Goal: Transaction & Acquisition: Purchase product/service

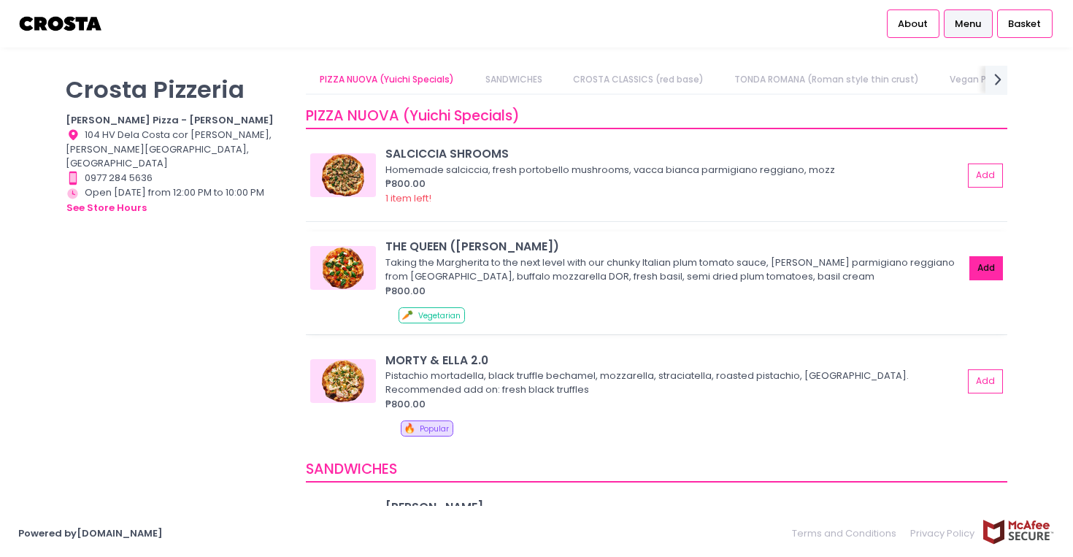
click at [997, 262] on button "Add" at bounding box center [987, 268] width 34 height 24
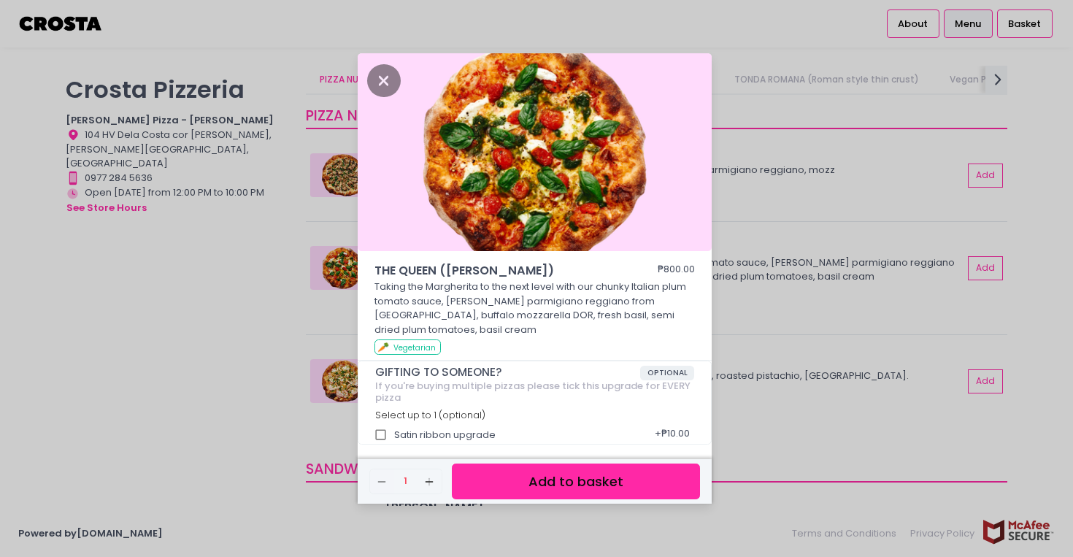
click at [596, 470] on button "Add to basket" at bounding box center [576, 482] width 248 height 36
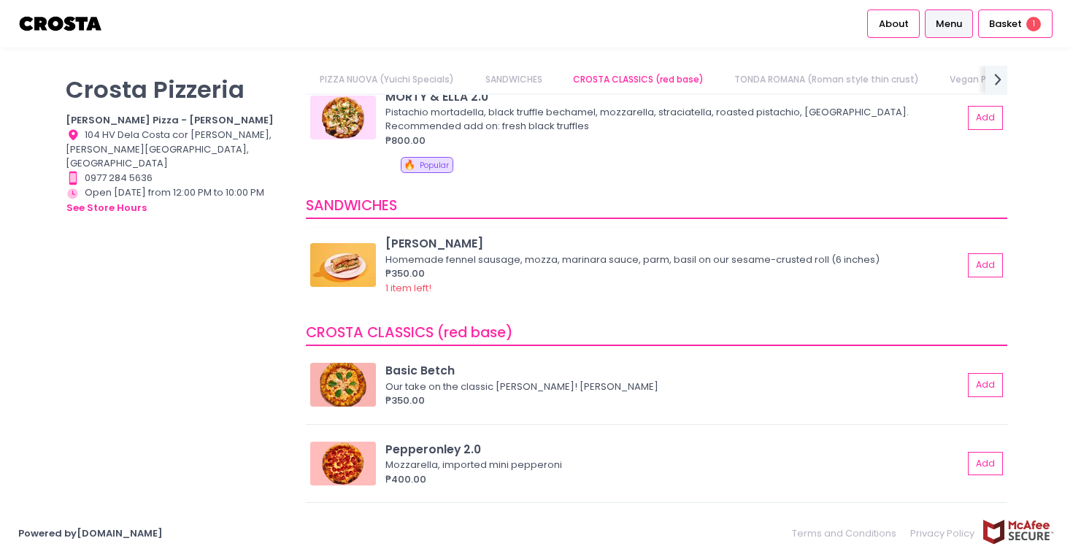
scroll to position [287, 0]
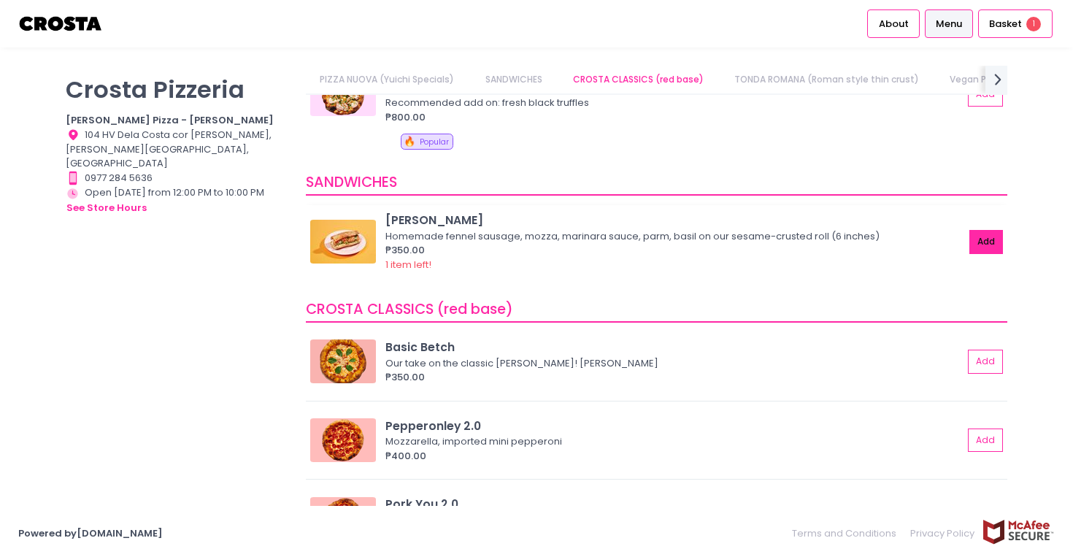
click at [981, 230] on button "Add" at bounding box center [987, 242] width 34 height 24
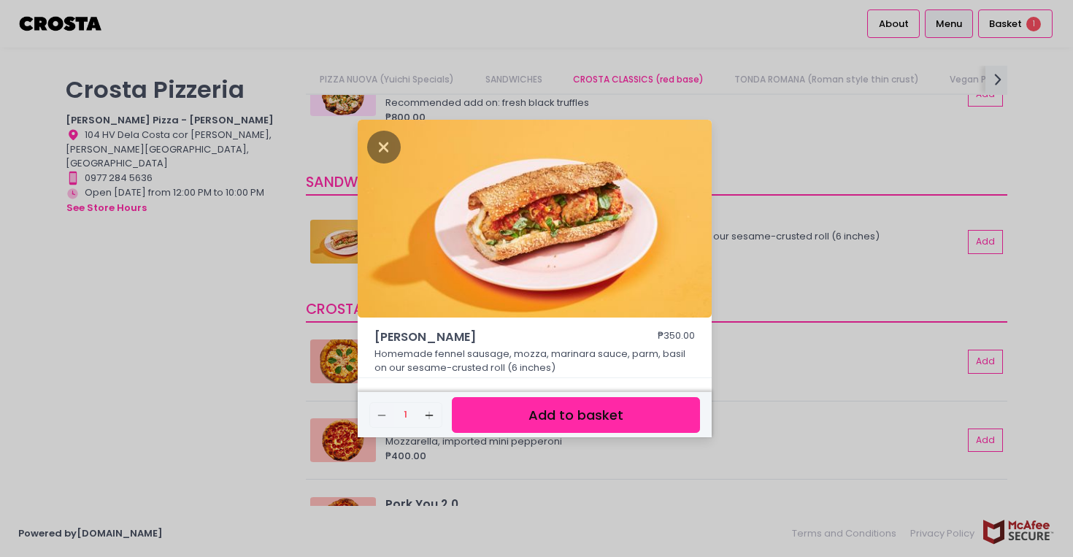
click at [615, 415] on button "Add to basket" at bounding box center [576, 415] width 248 height 36
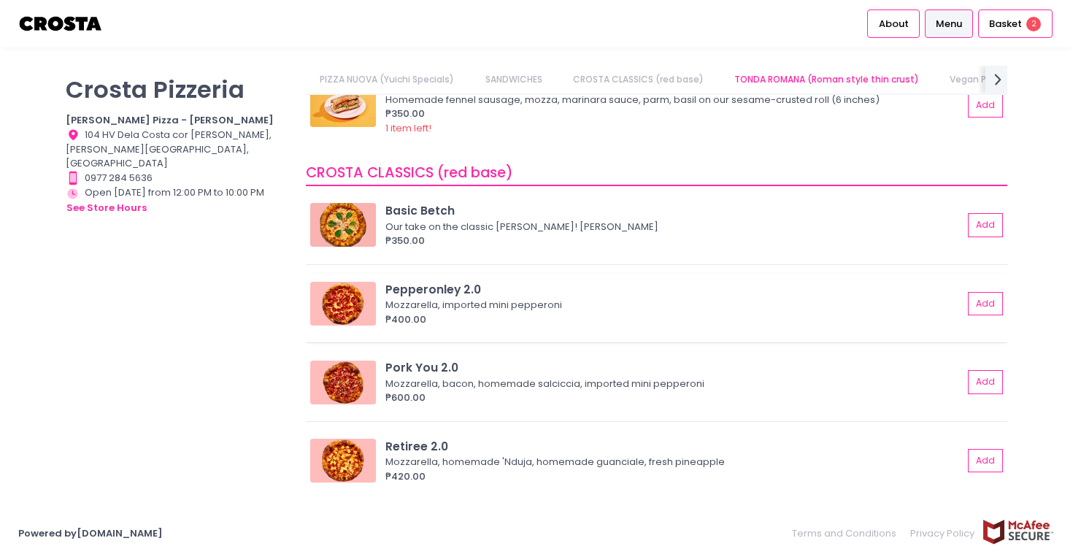
scroll to position [420, 0]
click at [985, 387] on button "Add" at bounding box center [987, 381] width 34 height 24
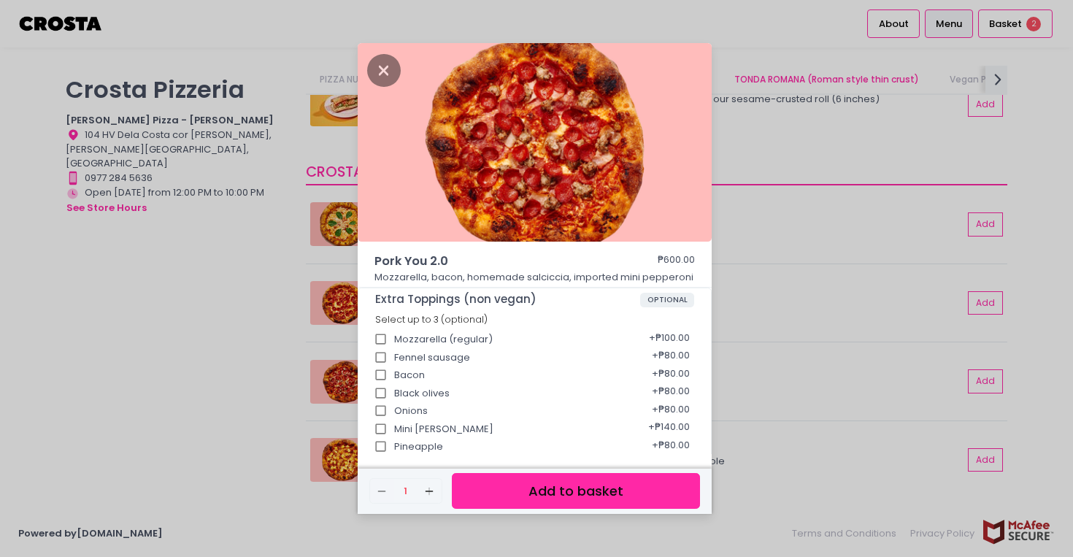
click at [629, 487] on button "Add to basket" at bounding box center [576, 491] width 248 height 36
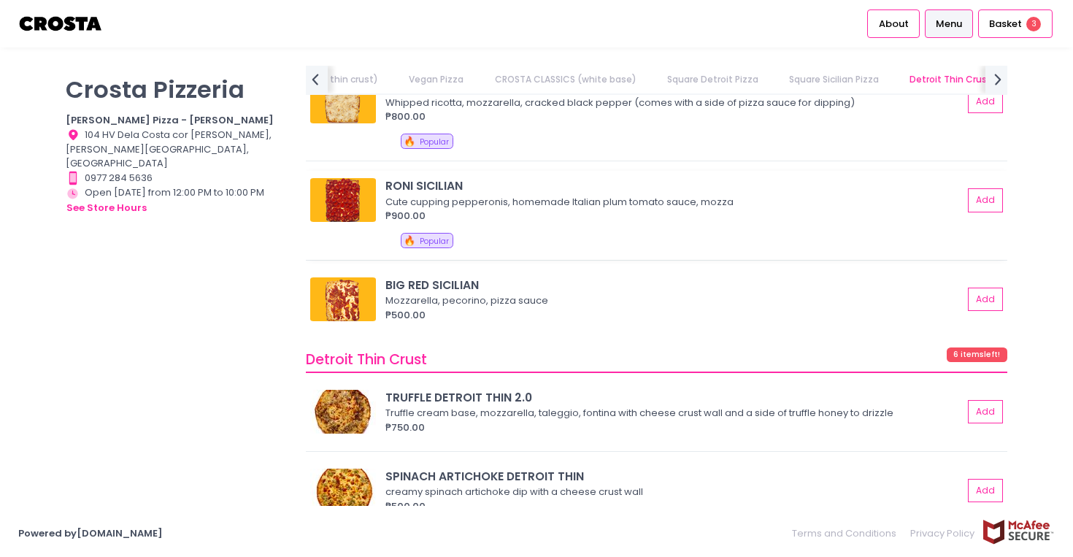
scroll to position [2363, 0]
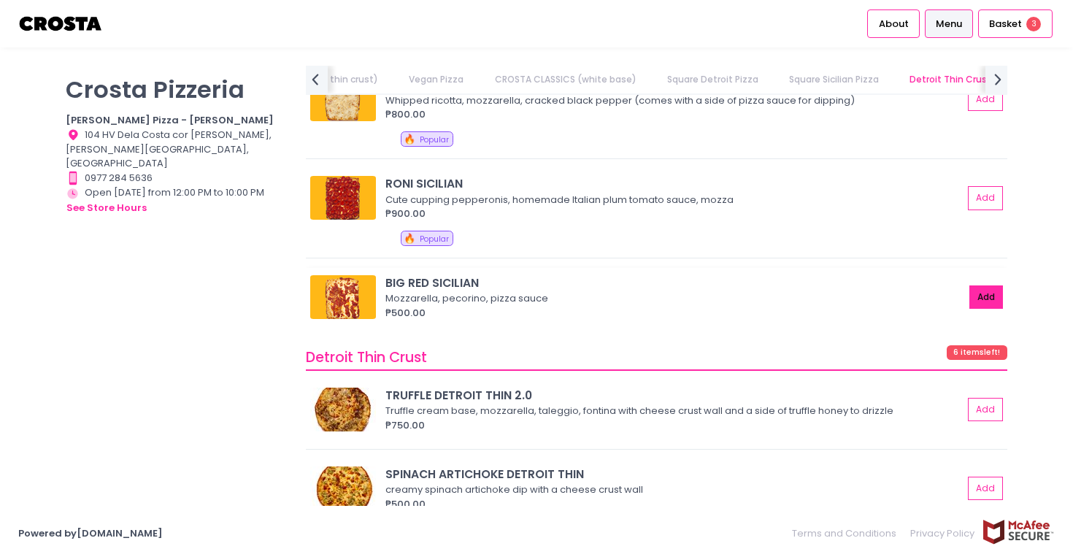
click at [976, 291] on button "Add" at bounding box center [987, 298] width 34 height 24
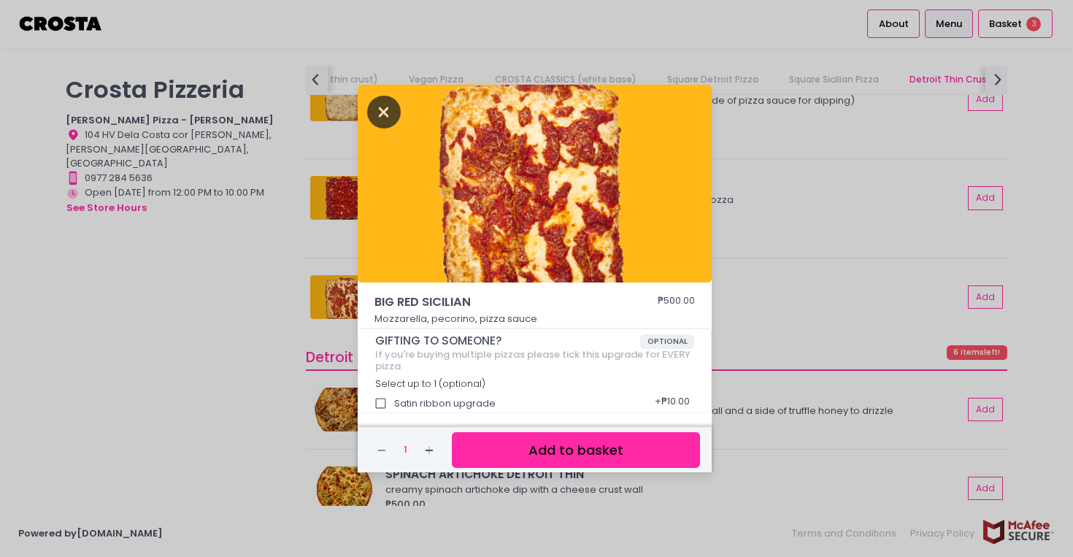
click at [380, 120] on icon "Close" at bounding box center [384, 112] width 34 height 33
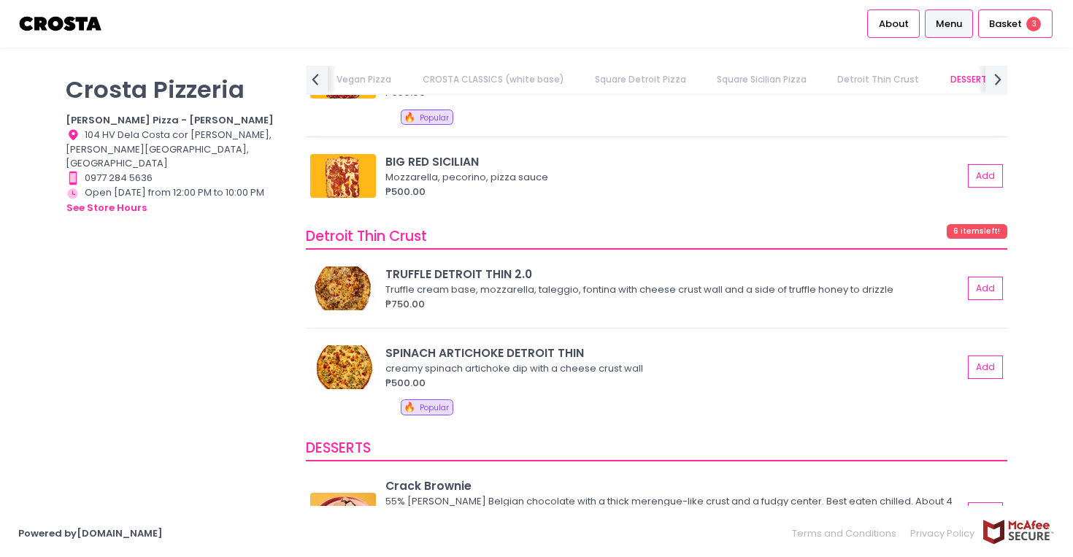
scroll to position [2501, 0]
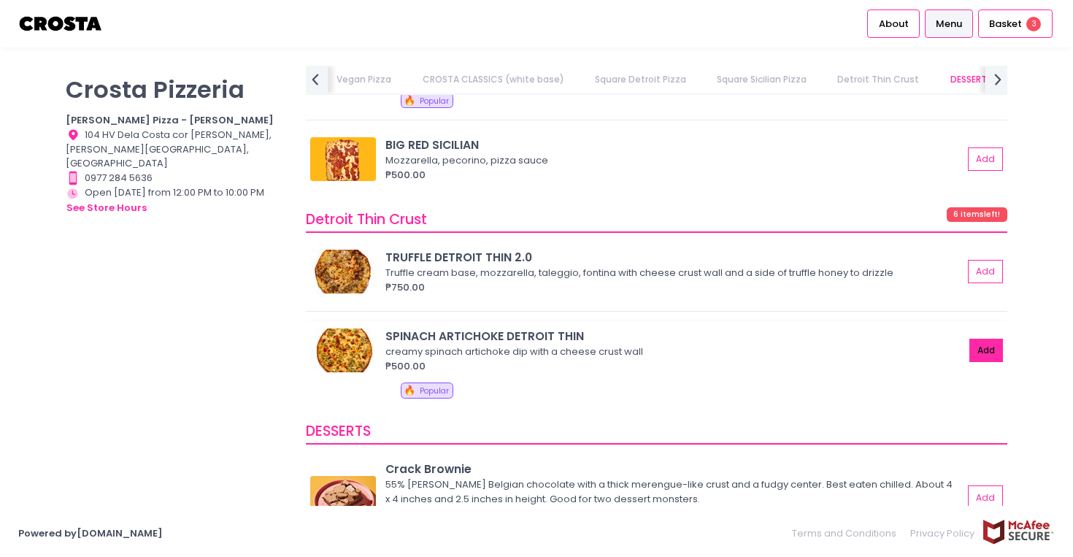
click at [977, 346] on button "Add" at bounding box center [987, 351] width 34 height 24
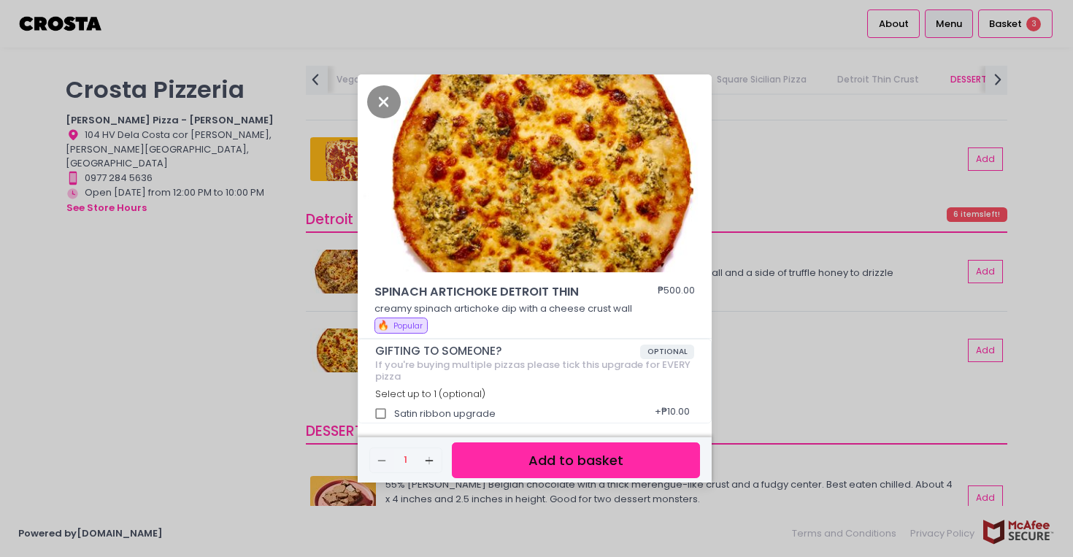
click at [609, 456] on button "Add to basket" at bounding box center [576, 461] width 248 height 36
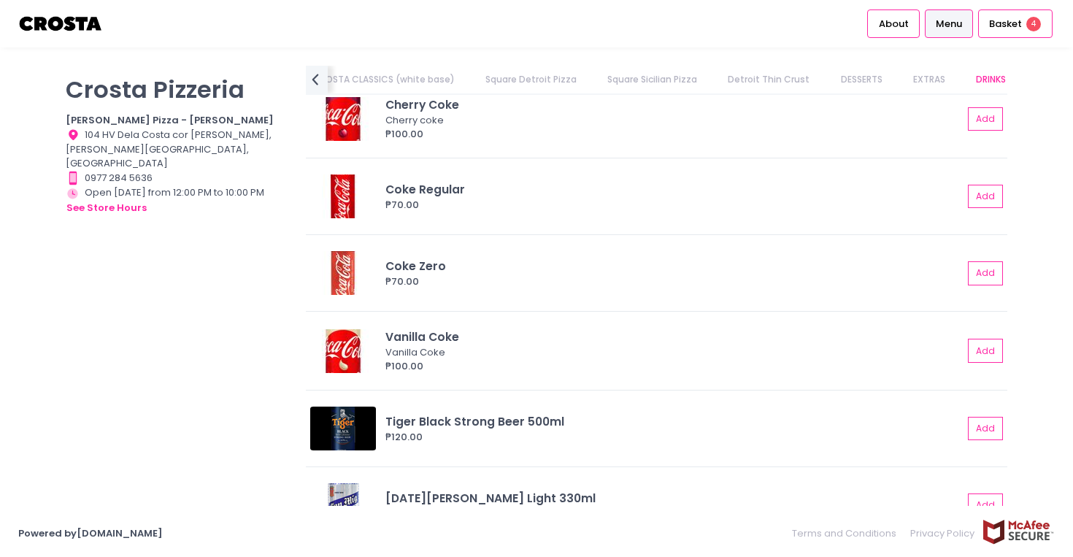
scroll to position [3386, 0]
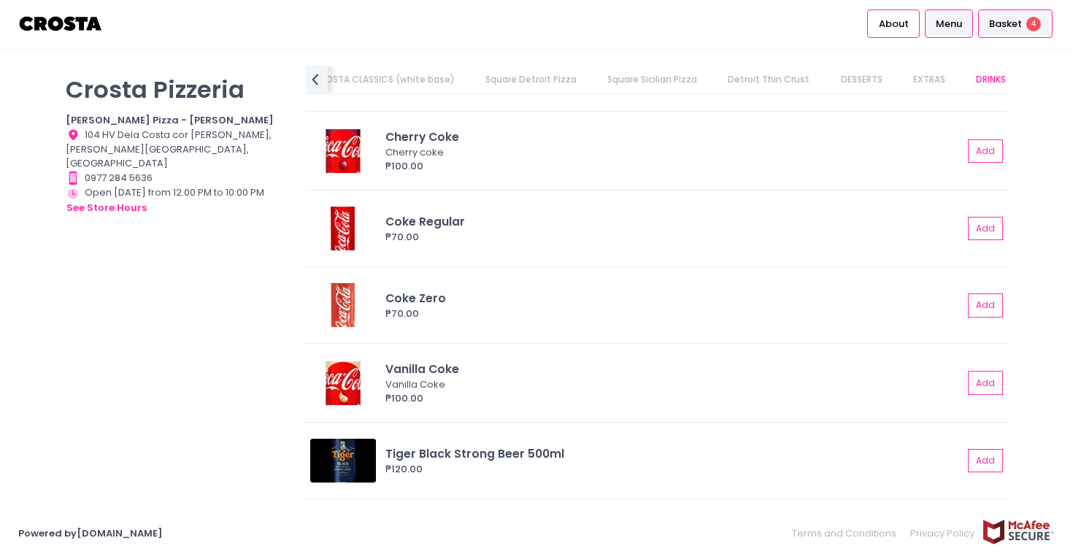
click at [1013, 23] on span "Basket" at bounding box center [1005, 24] width 33 height 15
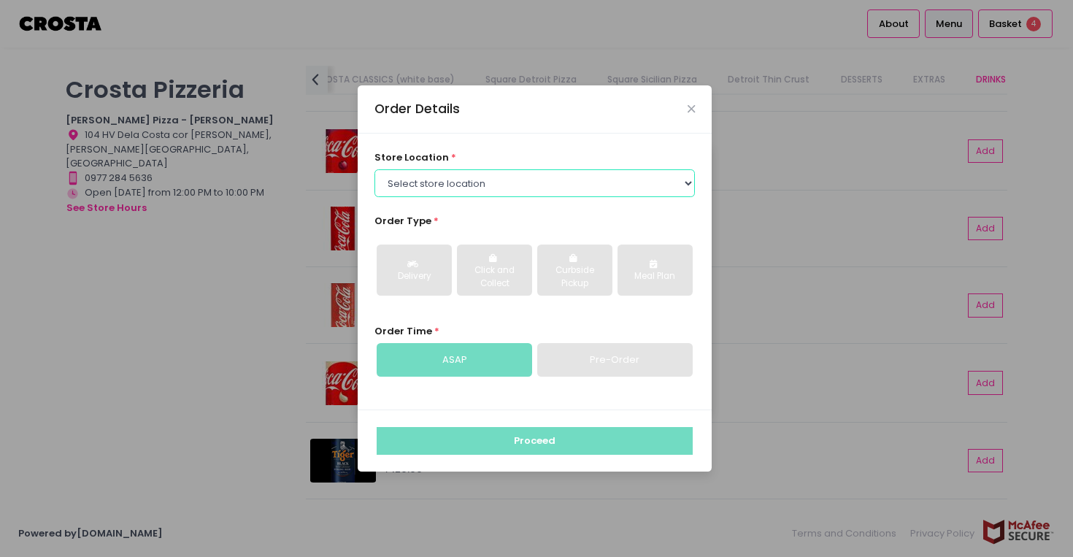
select select "65090bae48156caed44a5eb4"
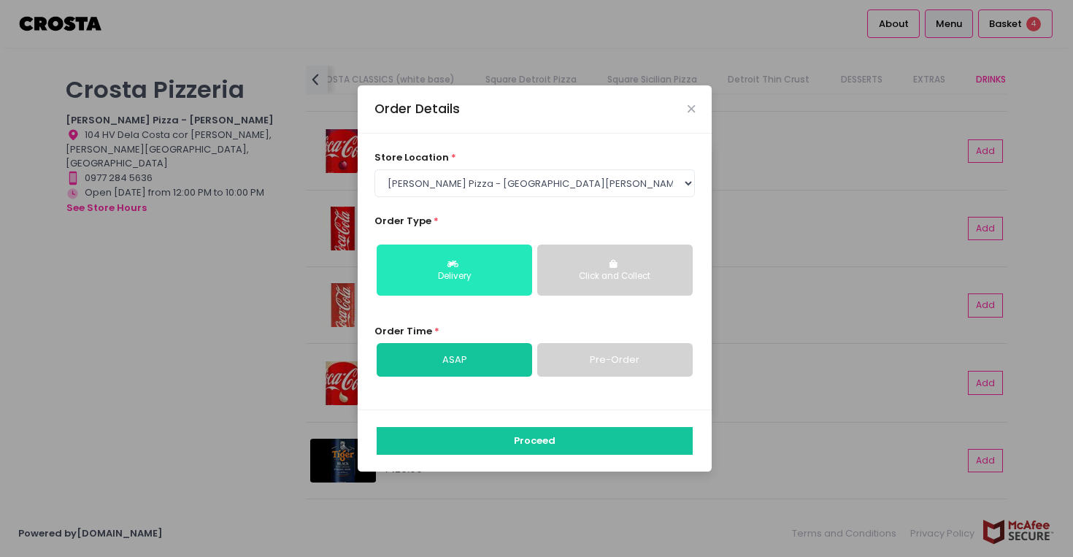
click at [501, 267] on button "Delivery" at bounding box center [455, 270] width 156 height 51
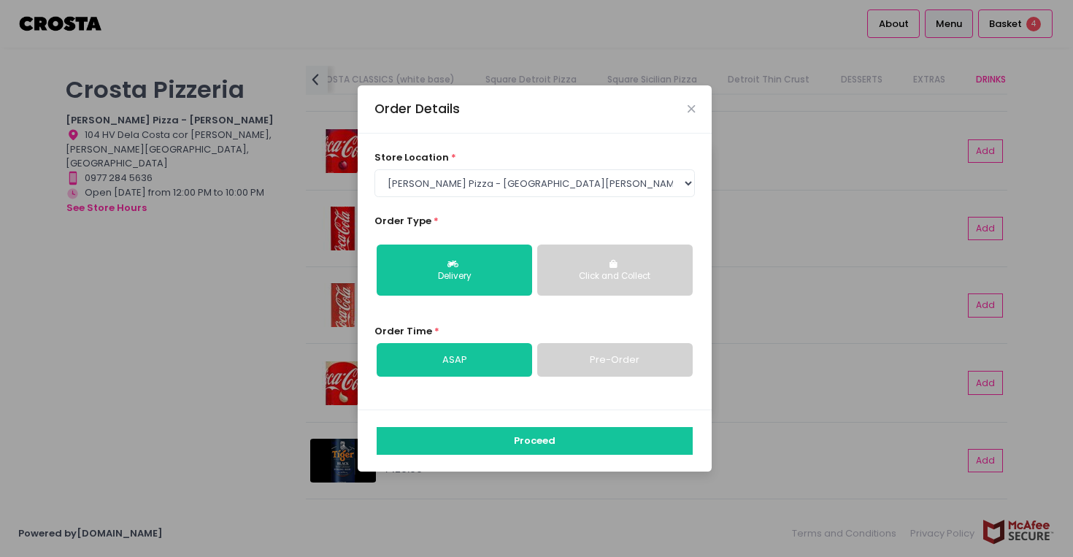
click at [445, 352] on link "ASAP" at bounding box center [455, 360] width 156 height 34
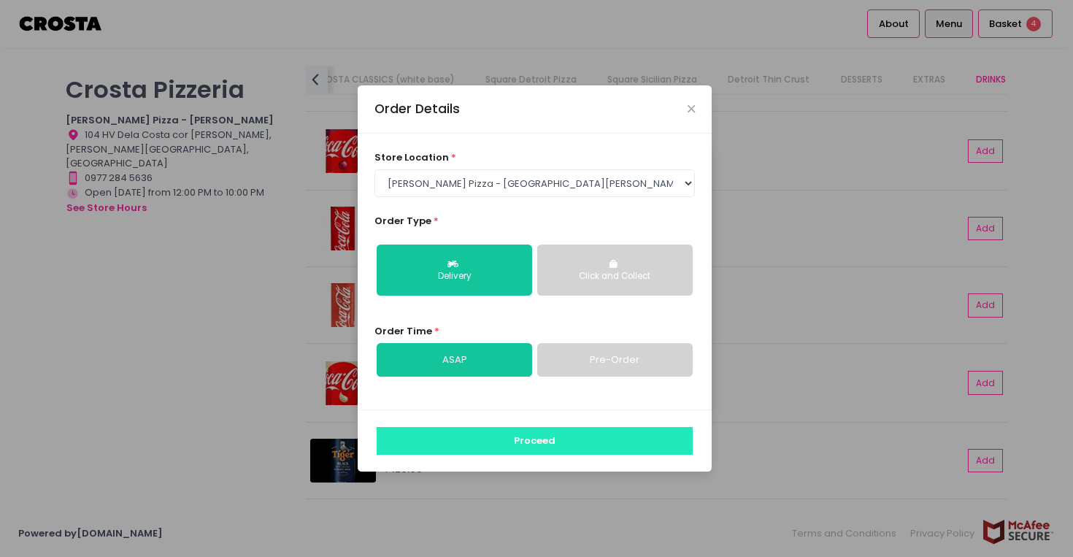
click at [503, 437] on button "Proceed" at bounding box center [535, 441] width 316 height 28
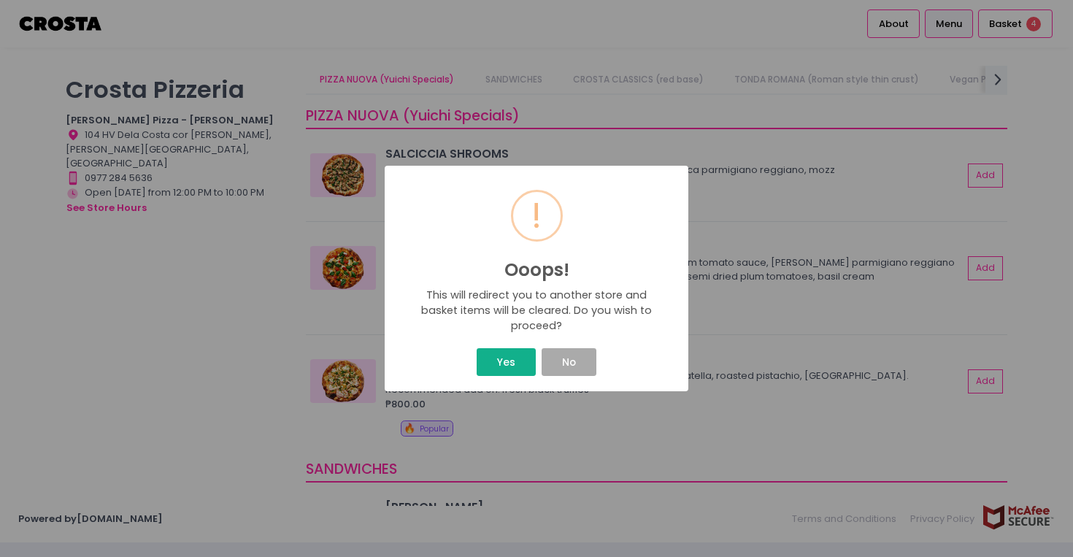
click at [500, 371] on button "Yes" at bounding box center [506, 362] width 58 height 28
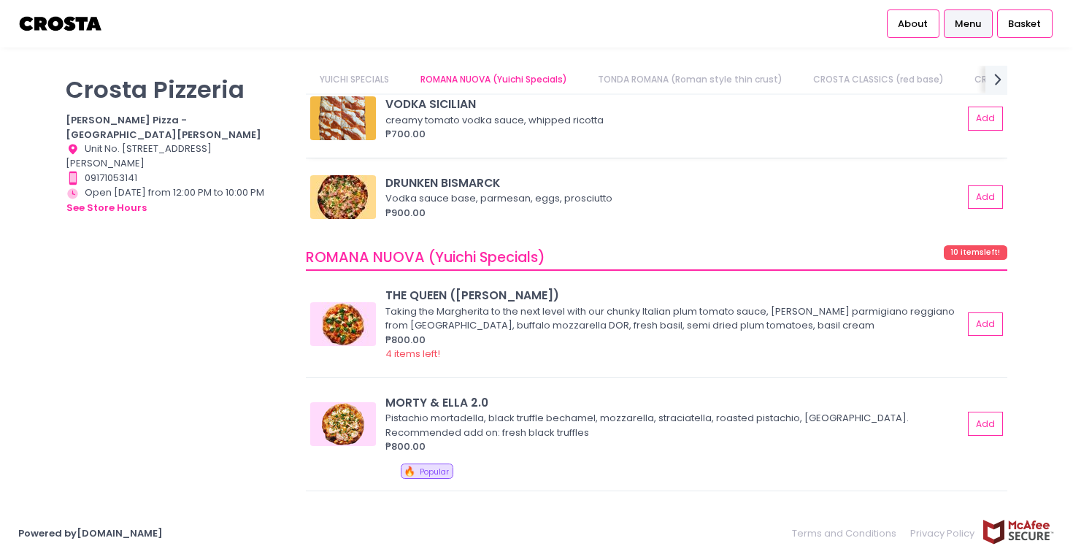
scroll to position [437, 0]
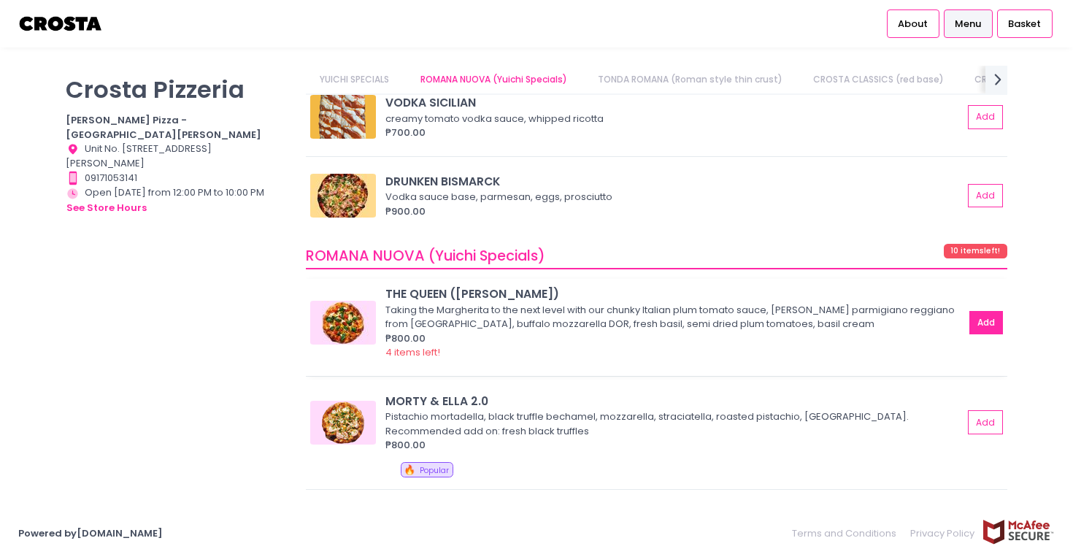
click at [983, 320] on button "Add" at bounding box center [987, 323] width 34 height 24
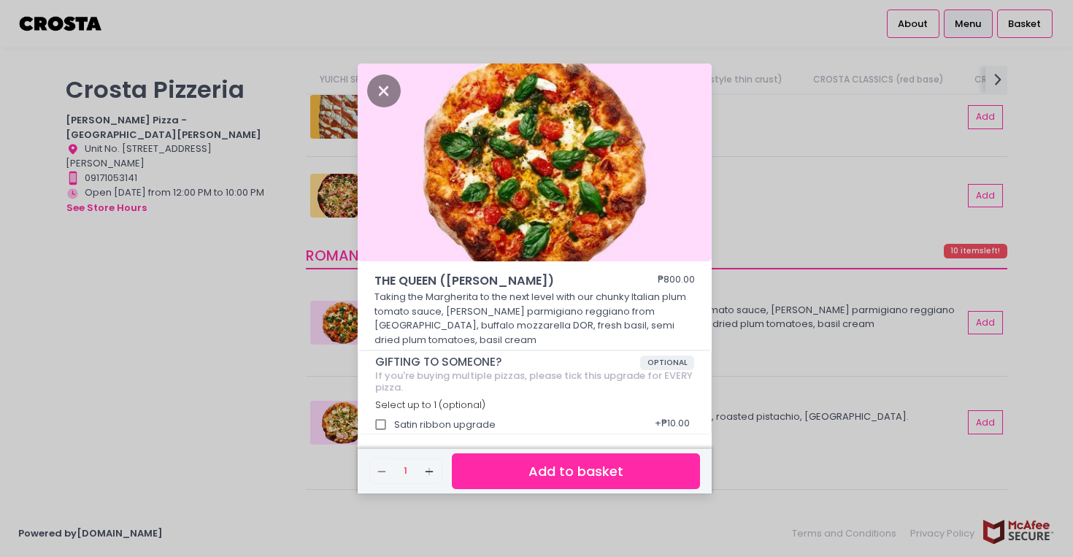
click at [646, 472] on button "Add to basket" at bounding box center [576, 471] width 248 height 36
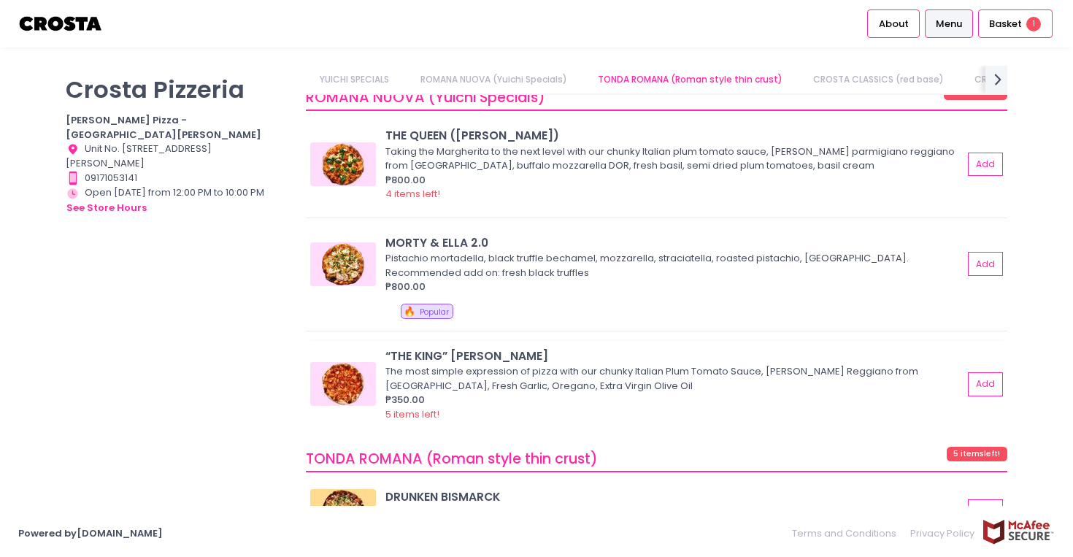
scroll to position [594, 0]
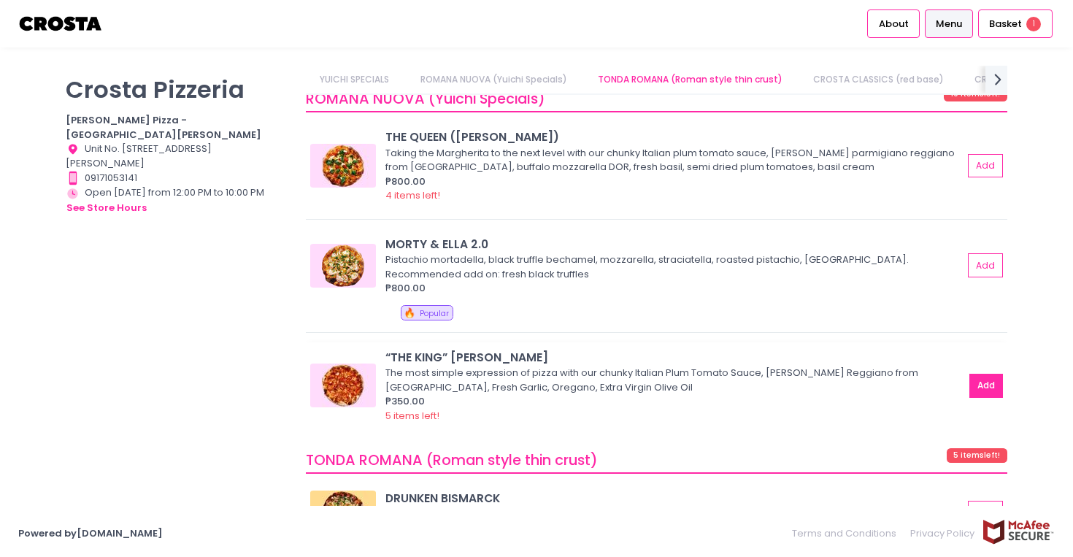
click at [985, 378] on button "Add" at bounding box center [987, 386] width 34 height 24
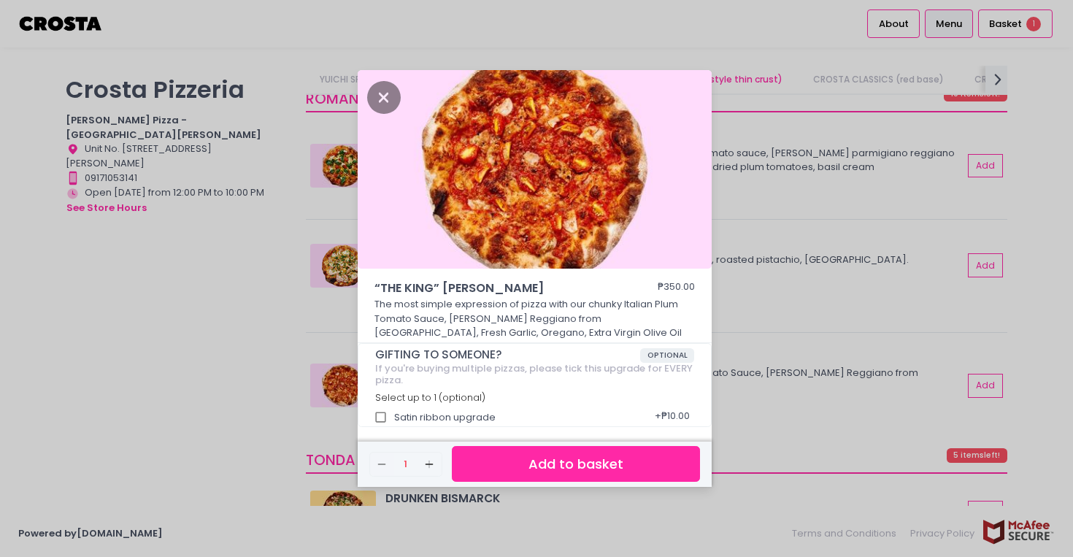
click at [639, 462] on button "Add to basket" at bounding box center [576, 464] width 248 height 36
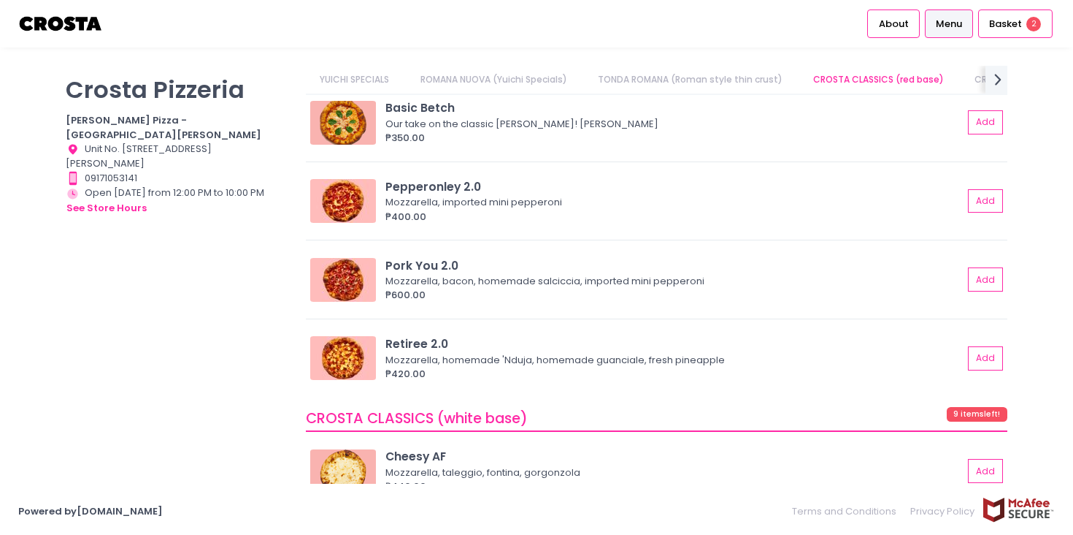
scroll to position [0, 0]
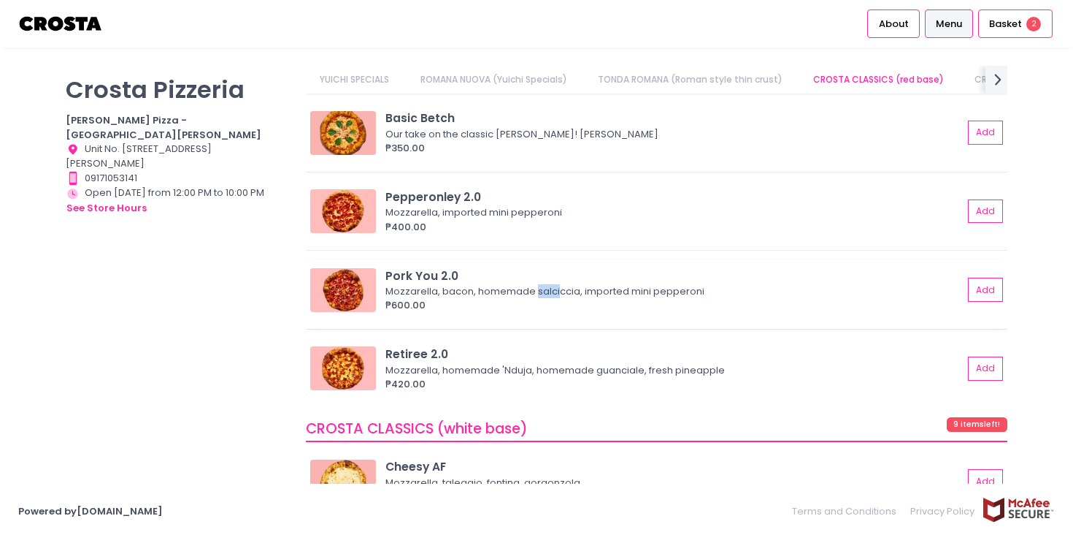
drag, startPoint x: 981, startPoint y: 289, endPoint x: 794, endPoint y: 291, distance: 187.7
click at [794, 291] on div "Pork You 2.0 Mozzarella, bacon, homemade salciccia, imported mini pepperoni ₱60…" at bounding box center [656, 289] width 692 height 45
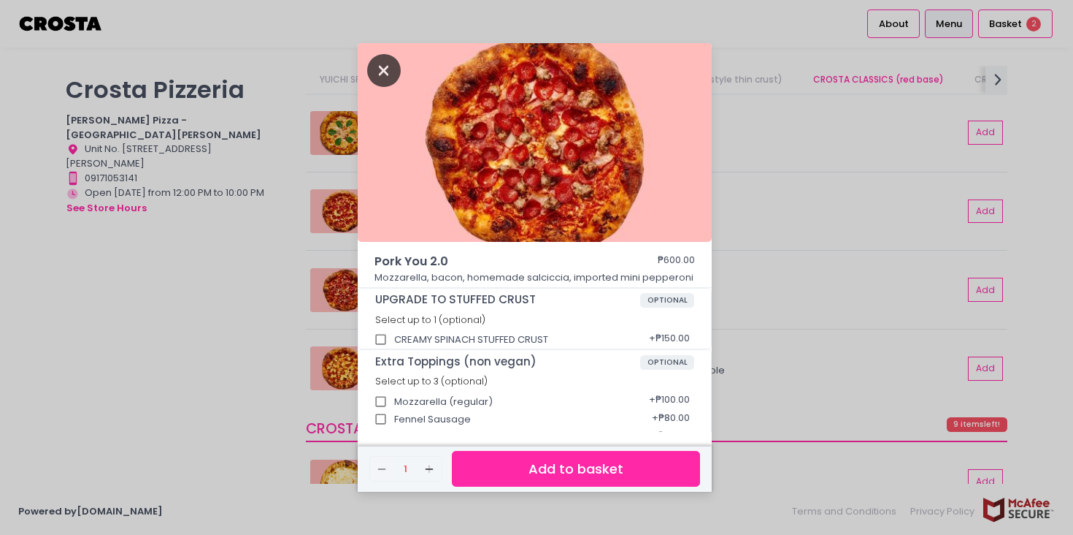
click at [383, 72] on icon "Close" at bounding box center [384, 70] width 34 height 33
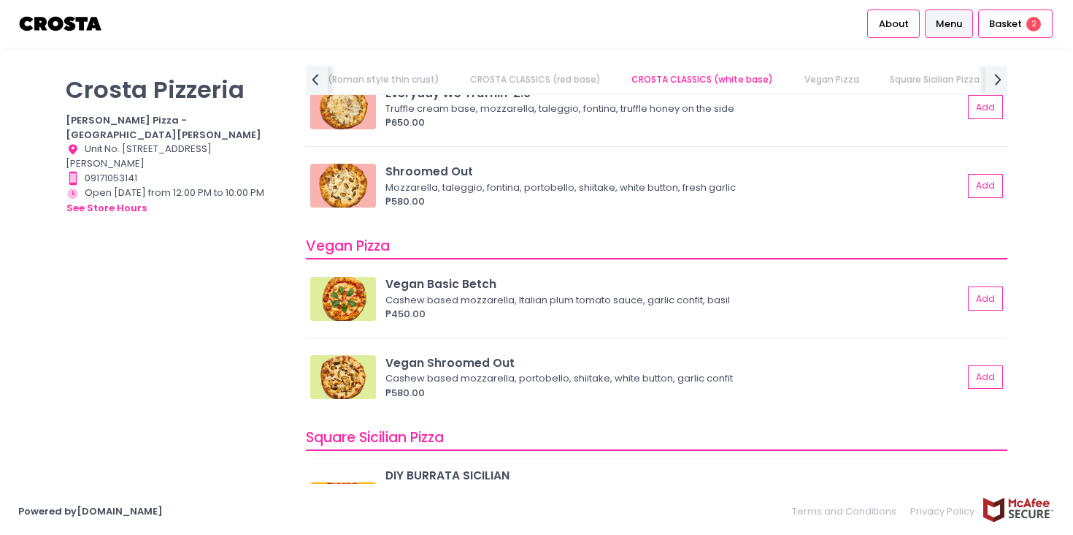
scroll to position [1393, 0]
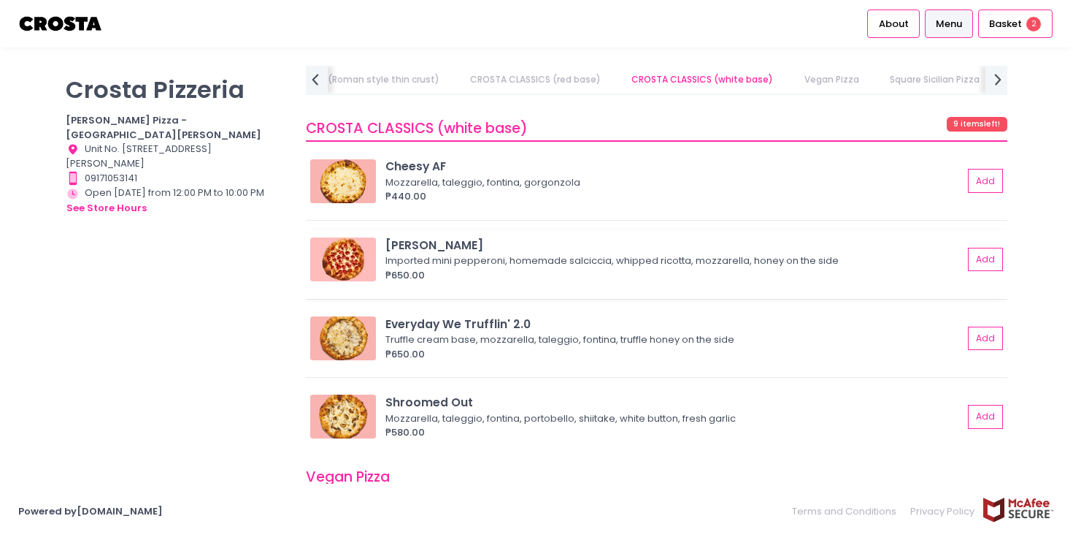
click at [448, 247] on div "RONI SALCICCIA" at bounding box center [675, 245] width 578 height 17
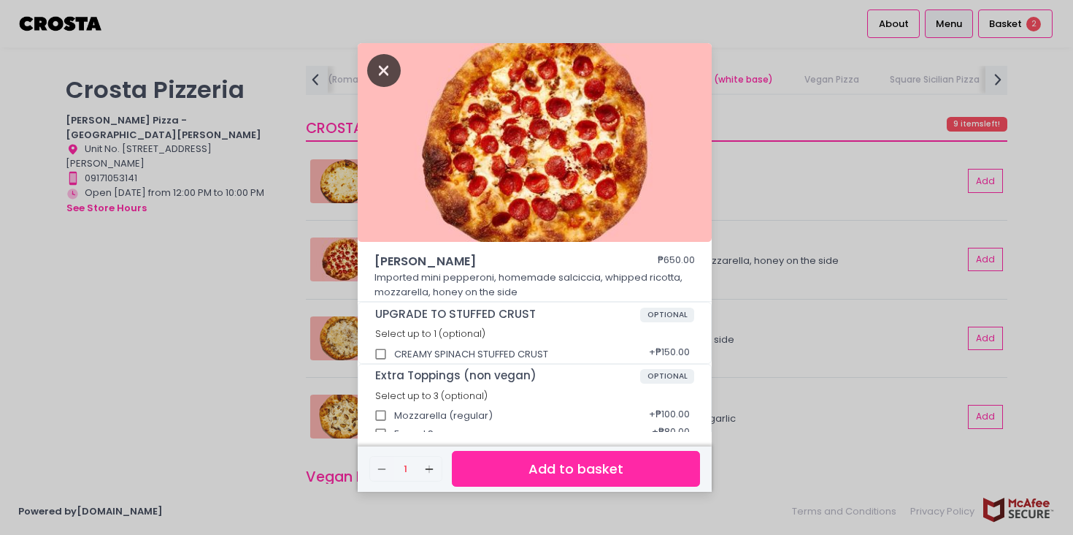
click at [388, 66] on icon "Close" at bounding box center [384, 70] width 34 height 33
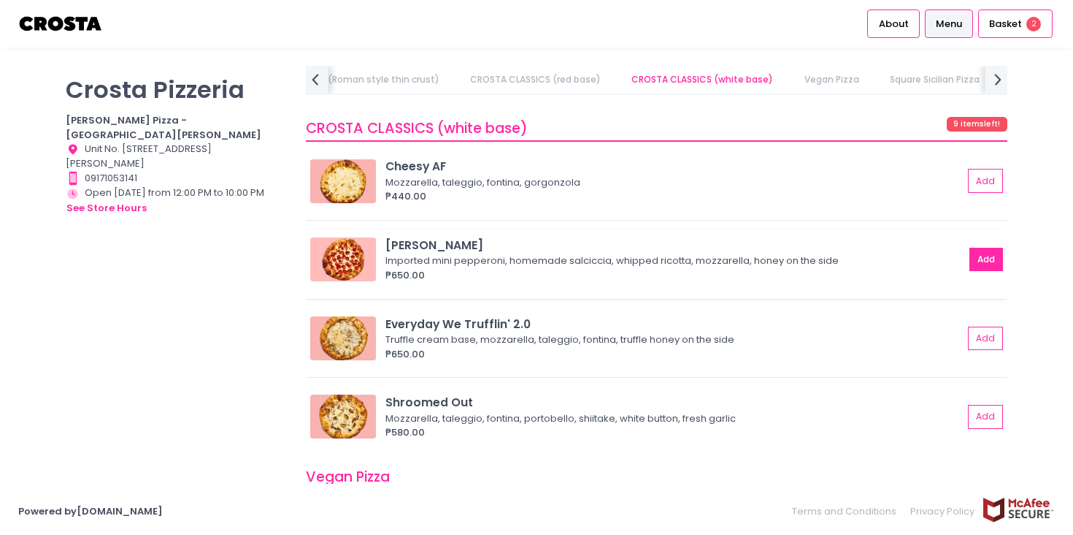
click at [984, 256] on button "Add" at bounding box center [987, 260] width 34 height 24
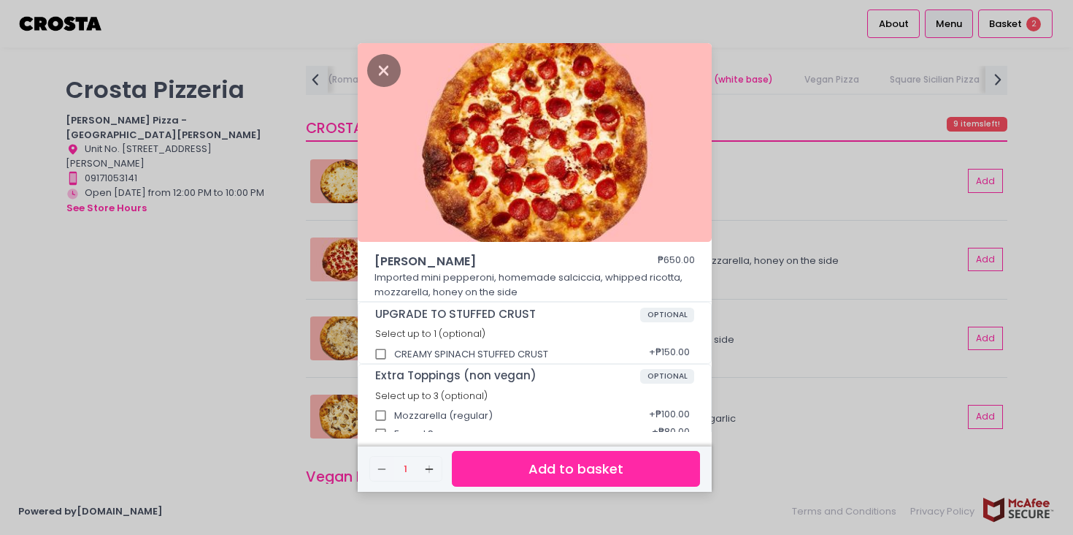
click at [580, 475] on button "Add to basket" at bounding box center [576, 469] width 248 height 36
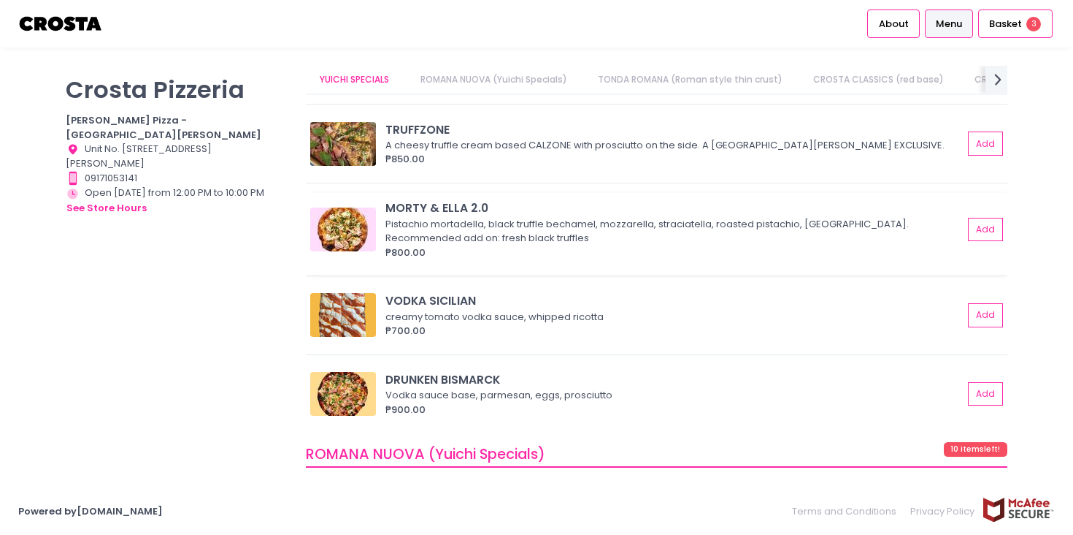
scroll to position [226, 0]
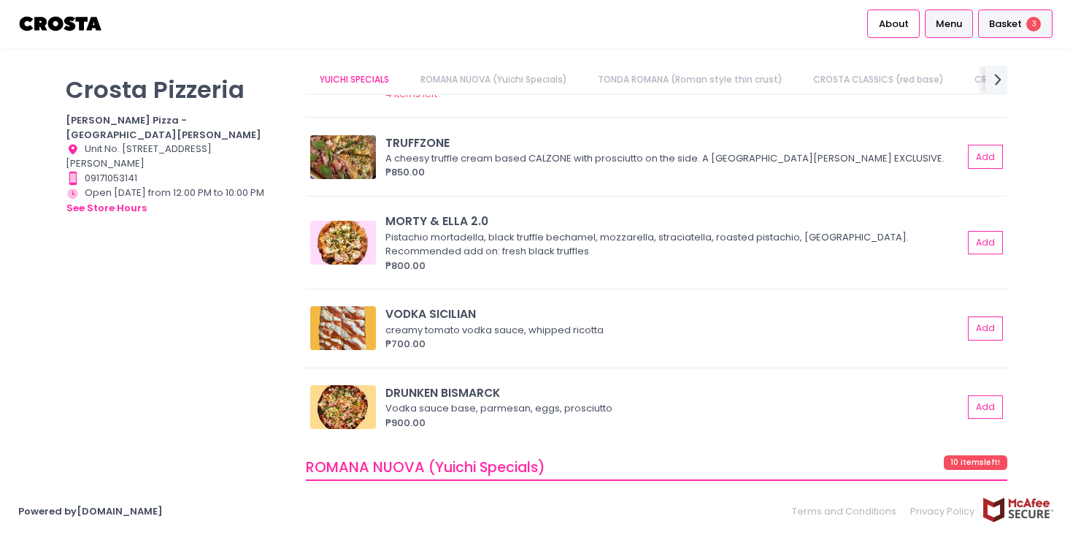
click at [1008, 25] on span "Basket" at bounding box center [1005, 24] width 33 height 15
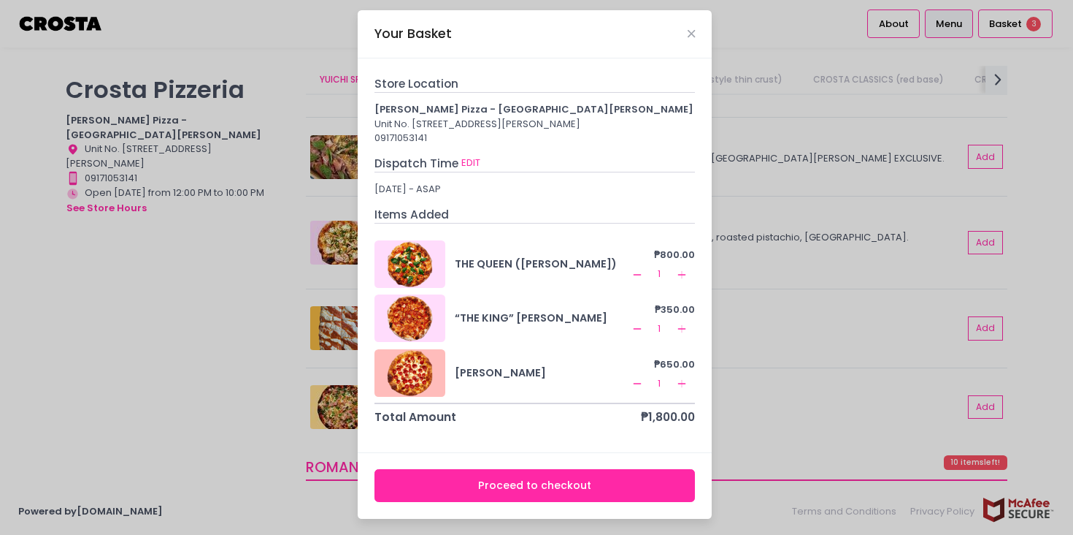
scroll to position [18, 0]
click at [693, 28] on icon "Close" at bounding box center [691, 33] width 7 height 11
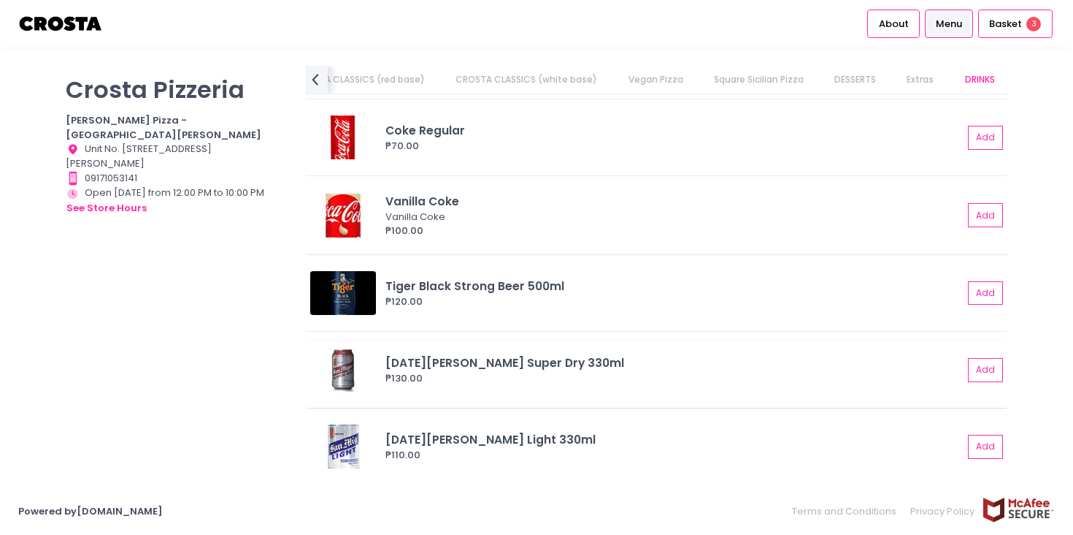
scroll to position [3020, 0]
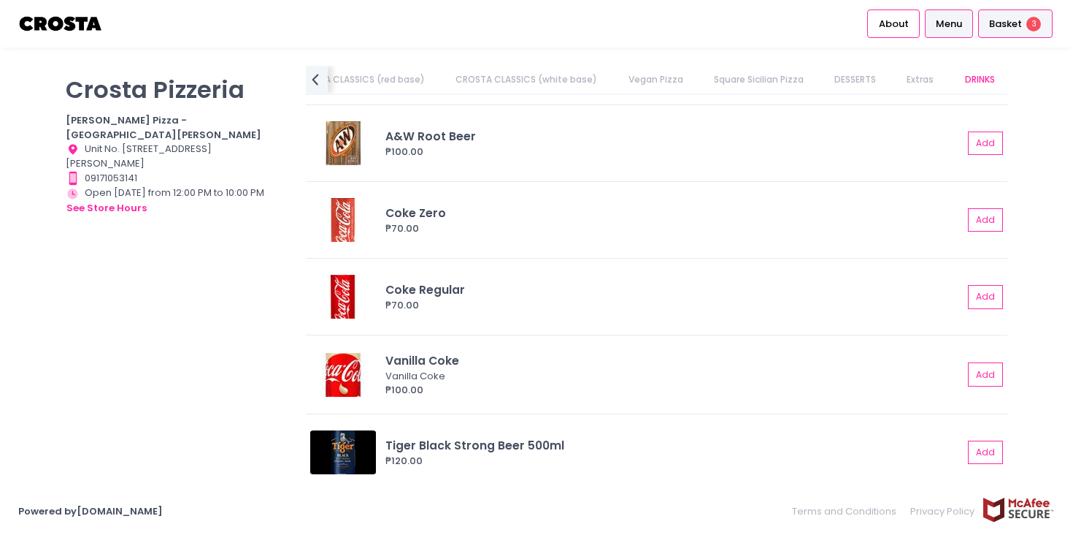
click at [1006, 23] on span "Basket" at bounding box center [1005, 24] width 33 height 15
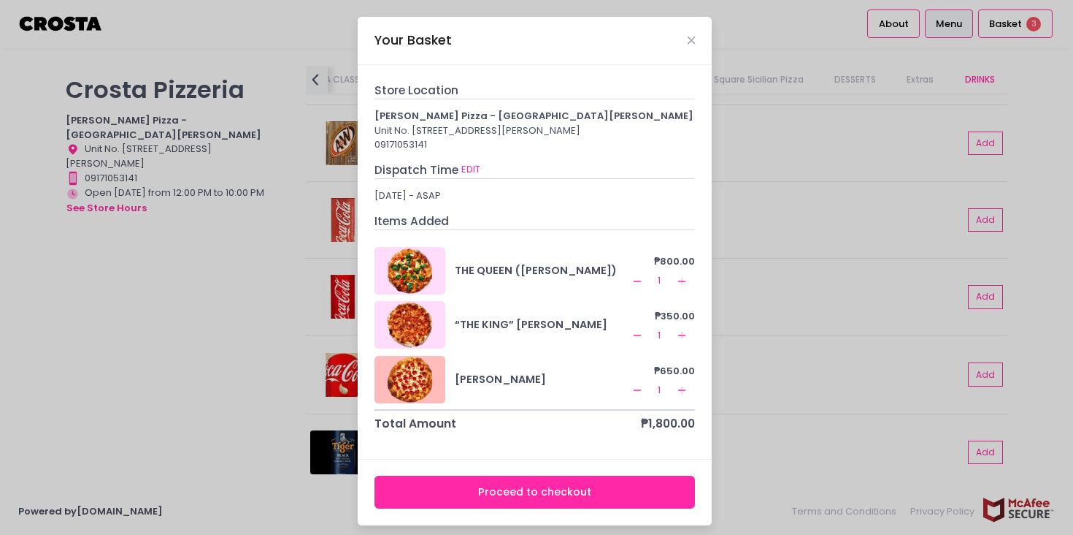
click at [591, 502] on button "Proceed to checkout" at bounding box center [535, 491] width 321 height 33
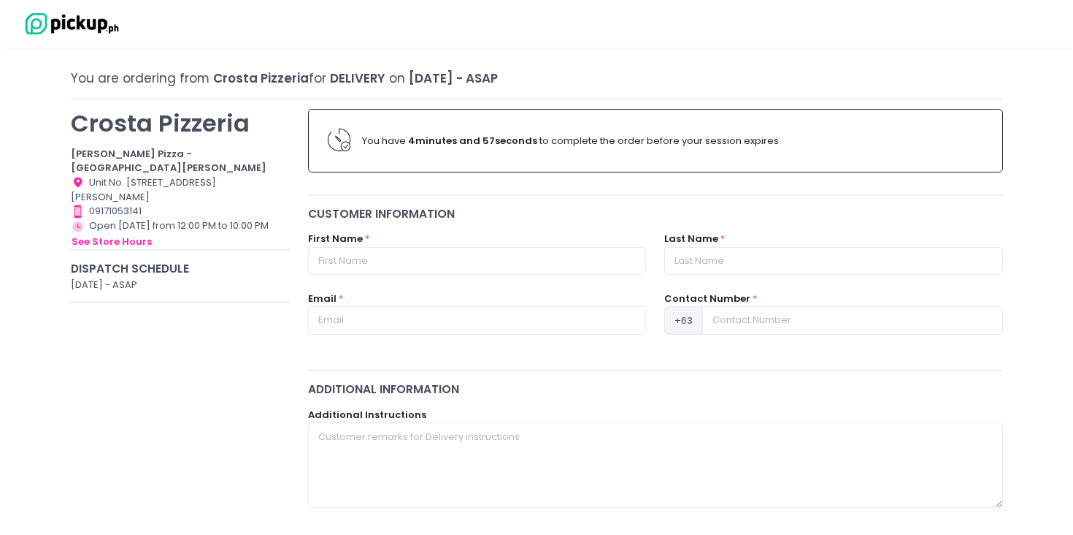
scroll to position [58, 0]
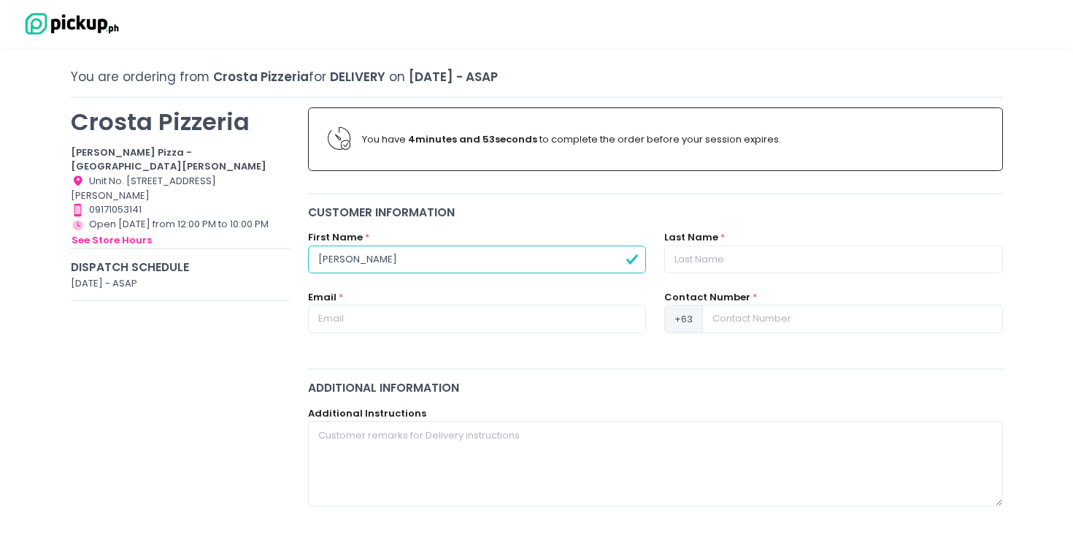
type input "Rosemarie"
click at [681, 238] on label "Last Name" at bounding box center [691, 237] width 54 height 15
type input "An"
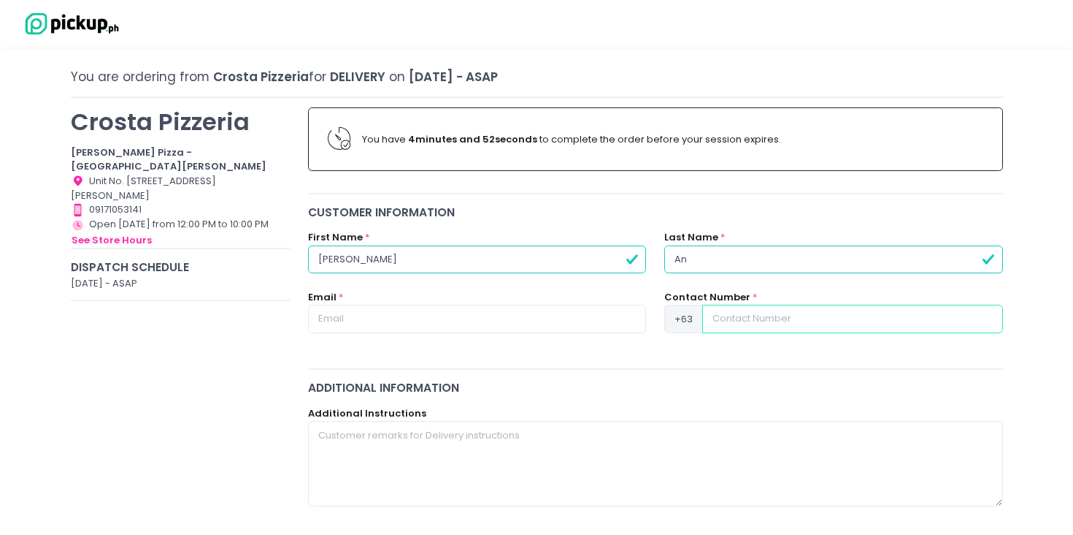
click at [731, 314] on input at bounding box center [852, 319] width 300 height 28
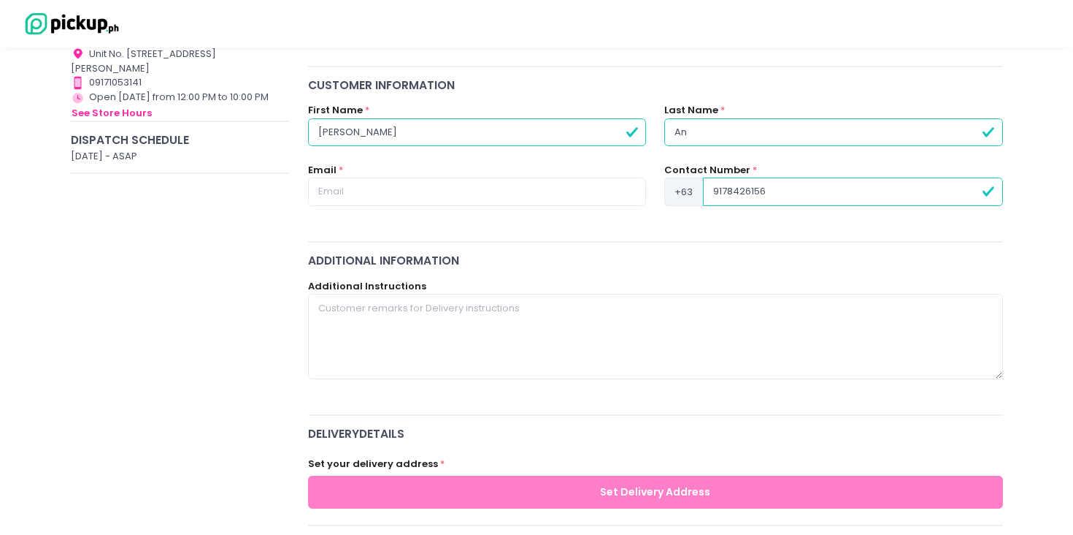
type input "9178426156"
type input "r"
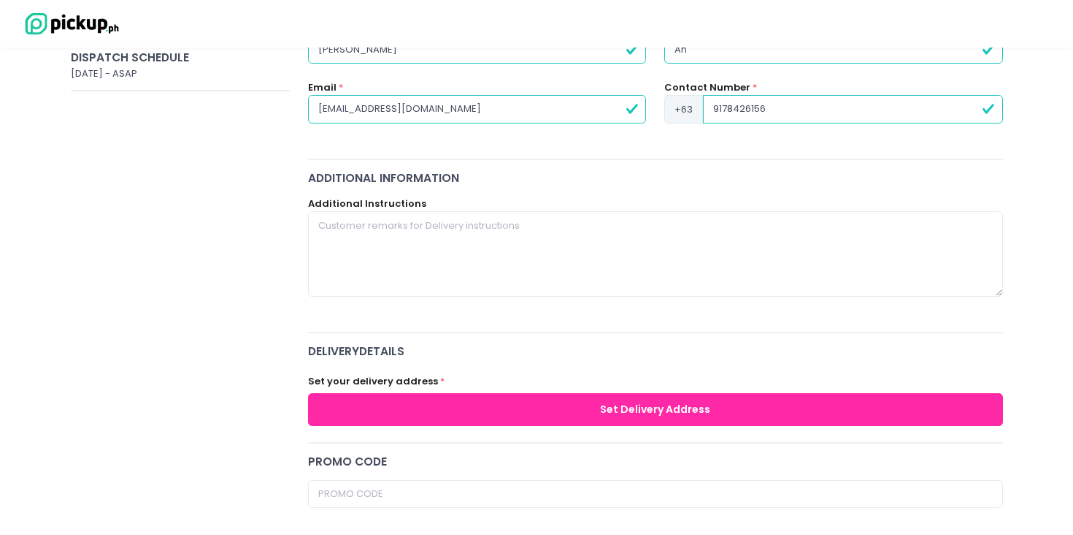
scroll to position [294, 0]
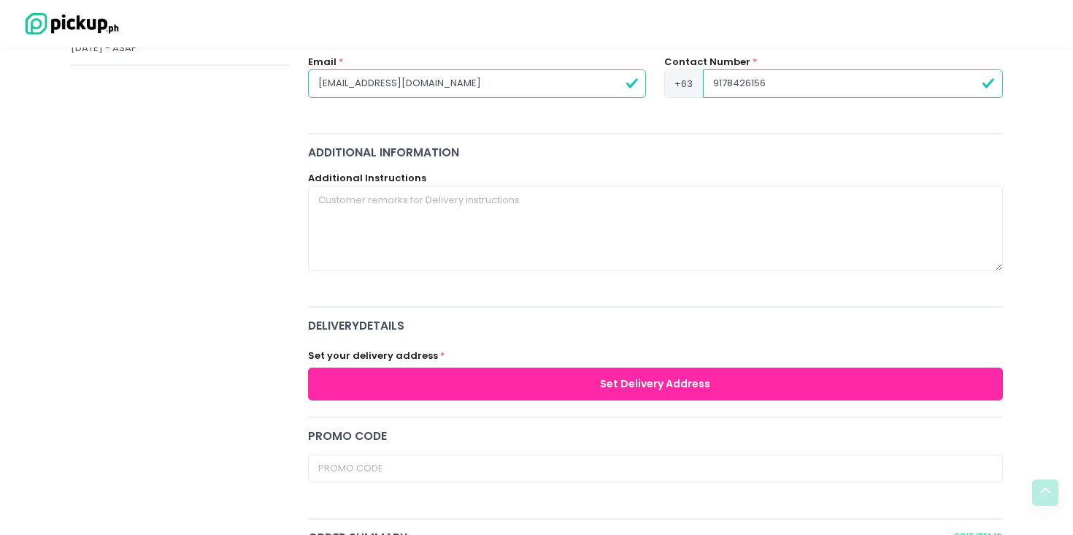
type input "roseuyan@gmail.com"
click at [542, 384] on button "Set Delivery Address" at bounding box center [655, 383] width 695 height 33
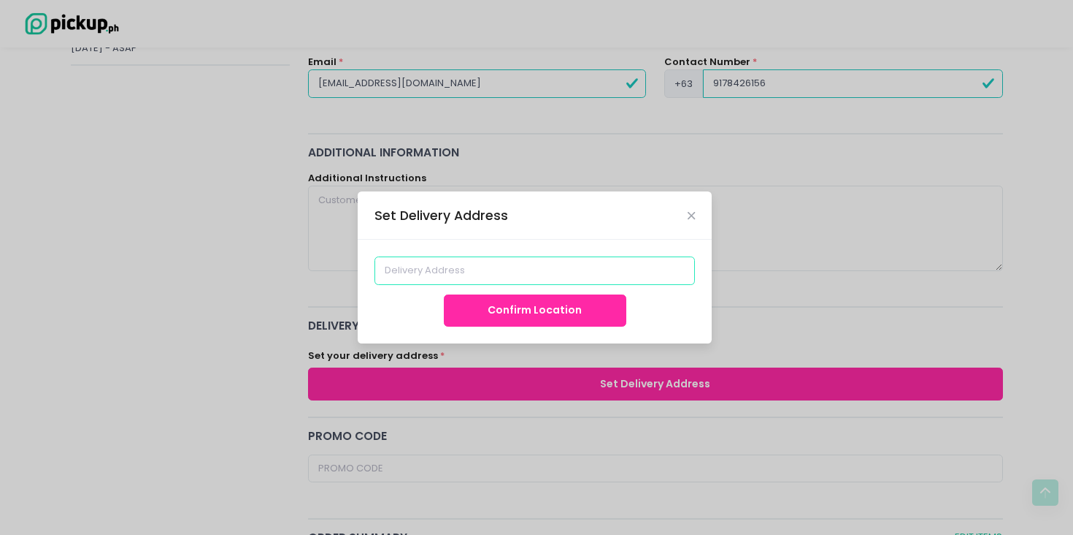
click at [492, 274] on input at bounding box center [535, 270] width 321 height 28
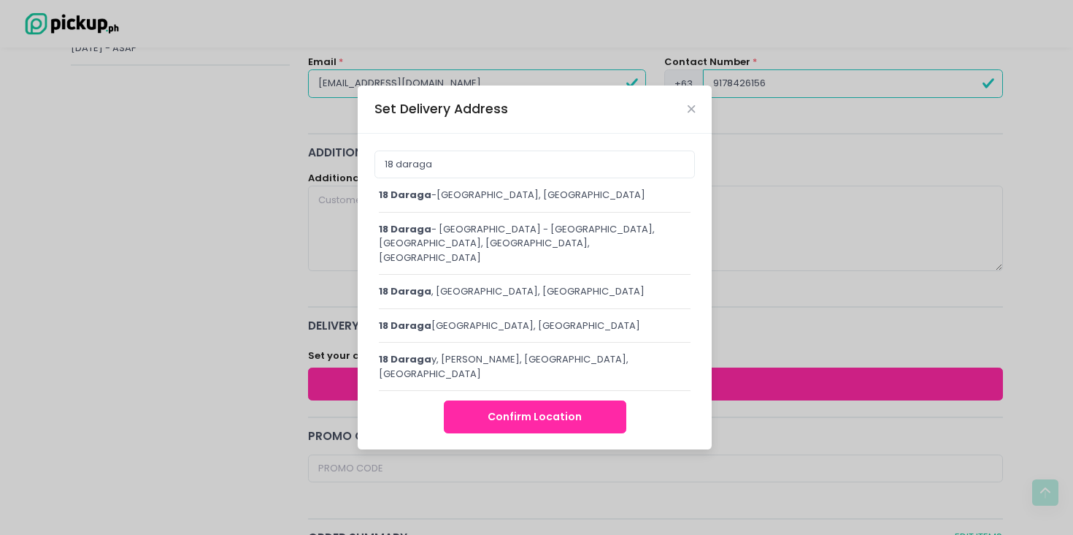
click at [610, 290] on div "18 daraga , Quezon City, Metro Manila, Philippines" at bounding box center [535, 291] width 312 height 15
type input "18 Daraga, Quezon City, Metro Manila, Philippines"
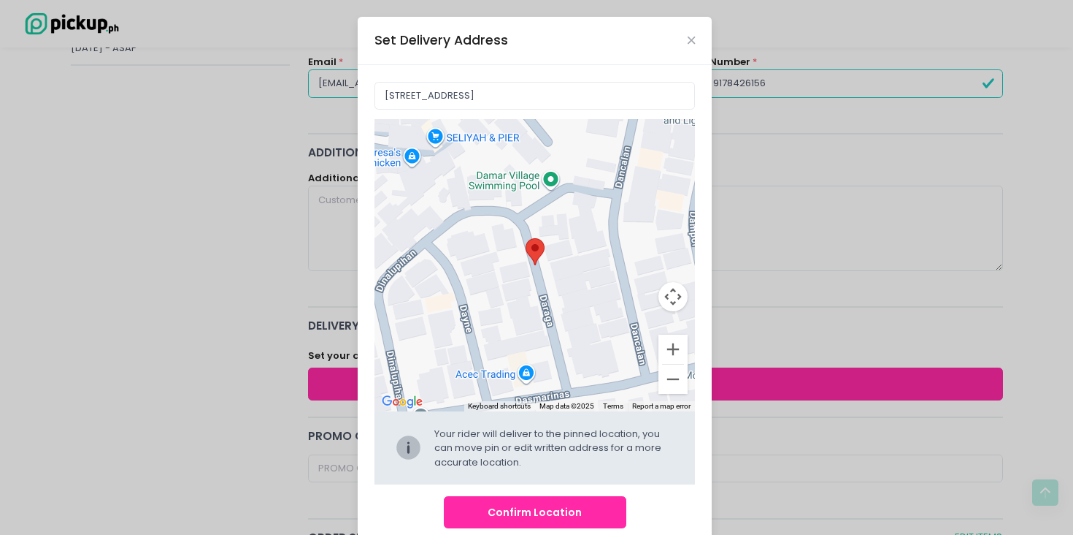
click at [540, 510] on button "Confirm Location" at bounding box center [535, 512] width 183 height 33
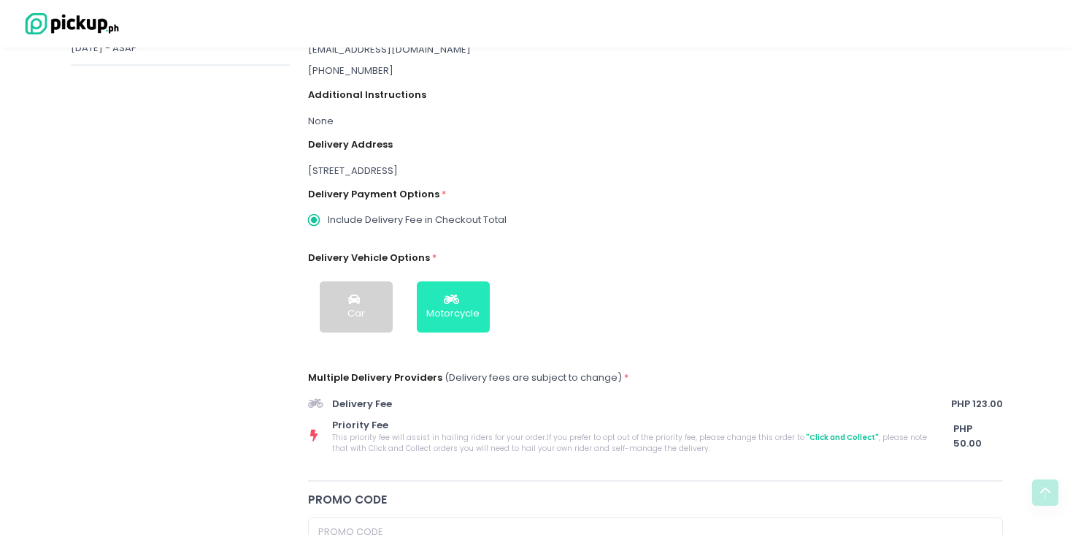
click at [468, 308] on div "Motorcycle" at bounding box center [452, 313] width 53 height 15
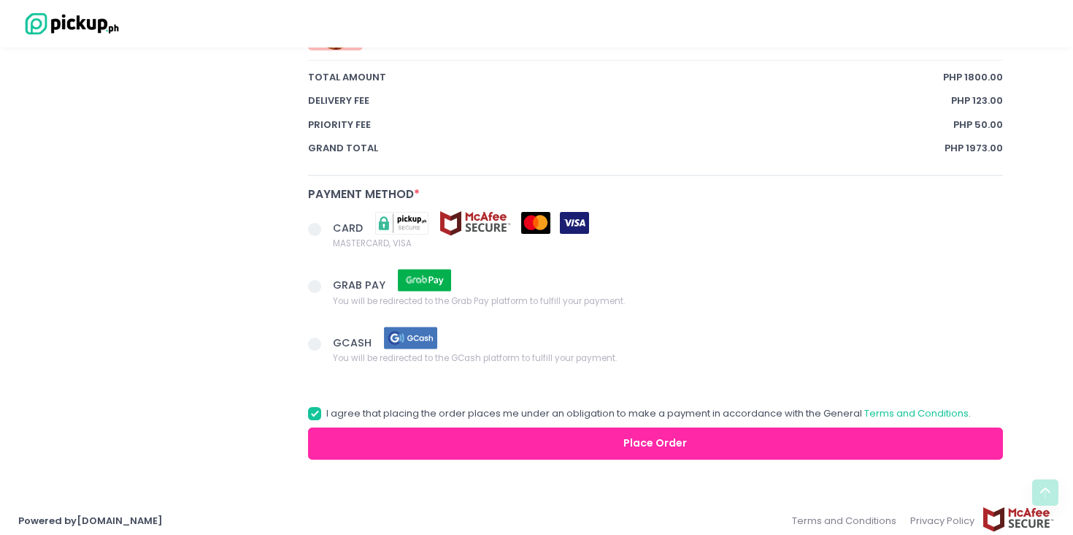
scroll to position [1010, 0]
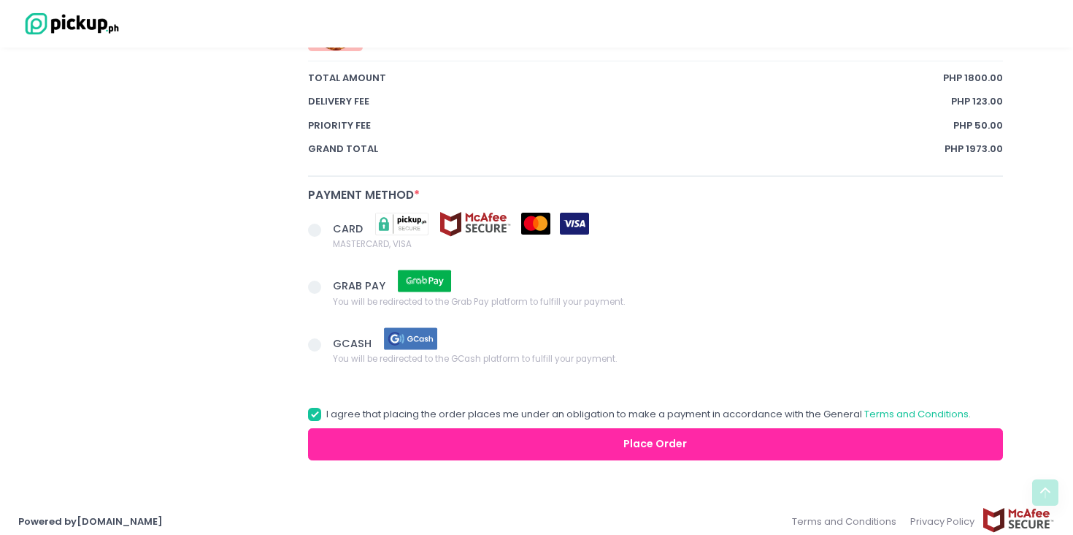
click at [315, 223] on span at bounding box center [314, 229] width 13 height 13
click at [326, 223] on input "CARD MASTERCARD, VISA" at bounding box center [330, 227] width 9 height 9
radio input "true"
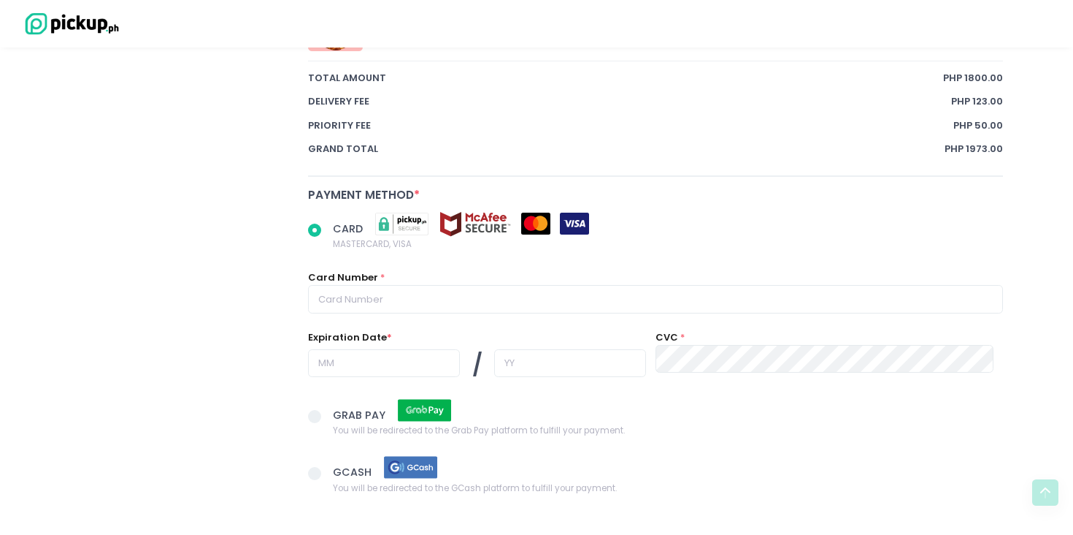
click at [320, 464] on span at bounding box center [320, 474] width 25 height 20
click at [326, 466] on input "GCASH You will be redirected to the GCash platform to fulfill your payment." at bounding box center [330, 470] width 9 height 9
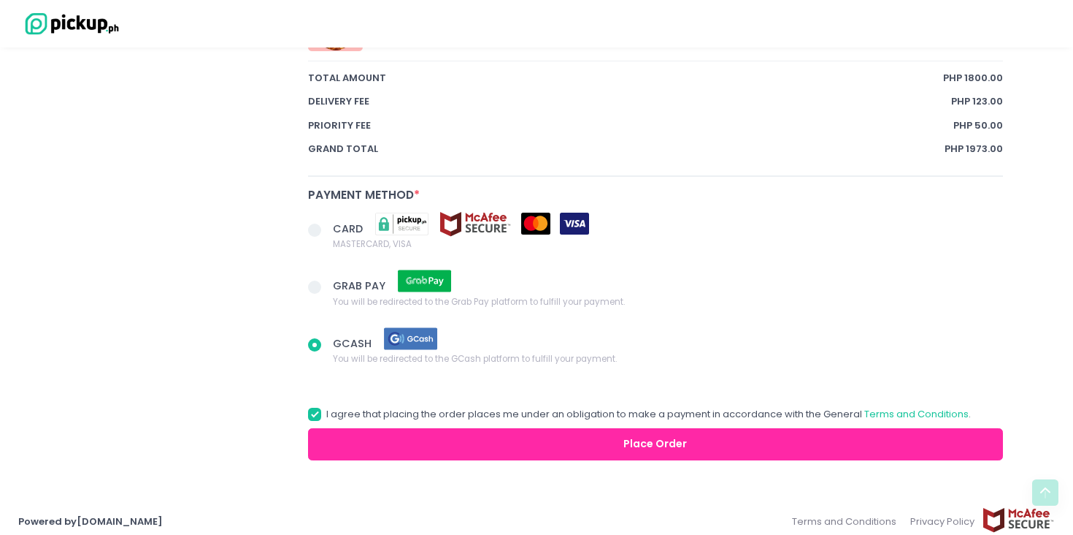
click at [489, 436] on button "Place Order" at bounding box center [655, 444] width 695 height 33
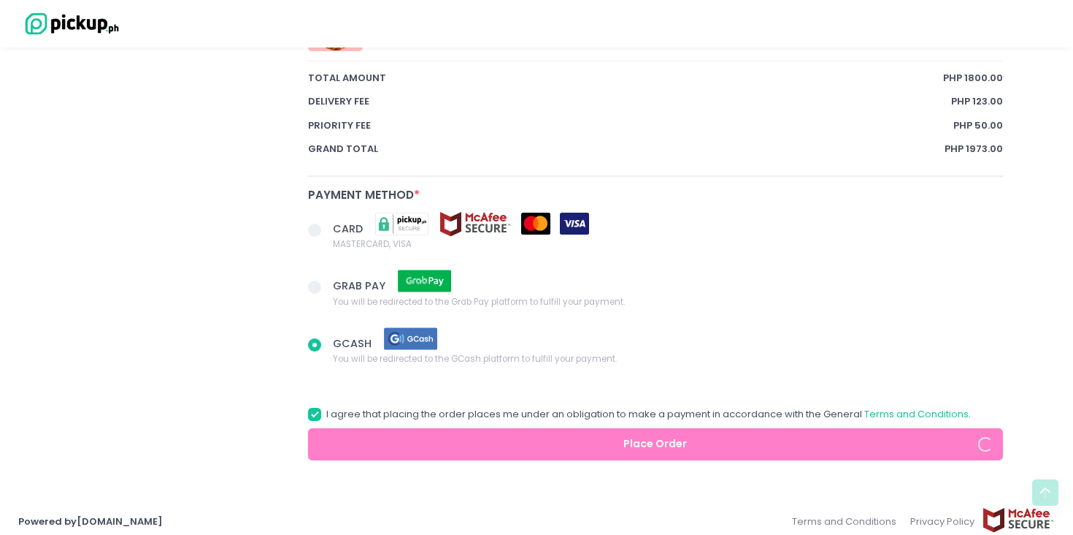
radio input "true"
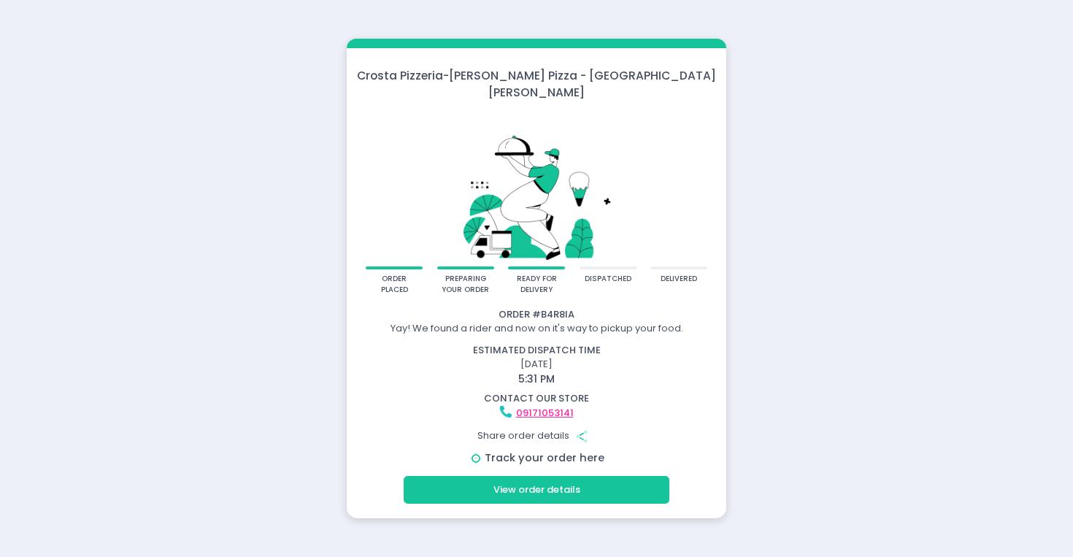
click at [583, 451] on link "Track your order here" at bounding box center [545, 458] width 120 height 15
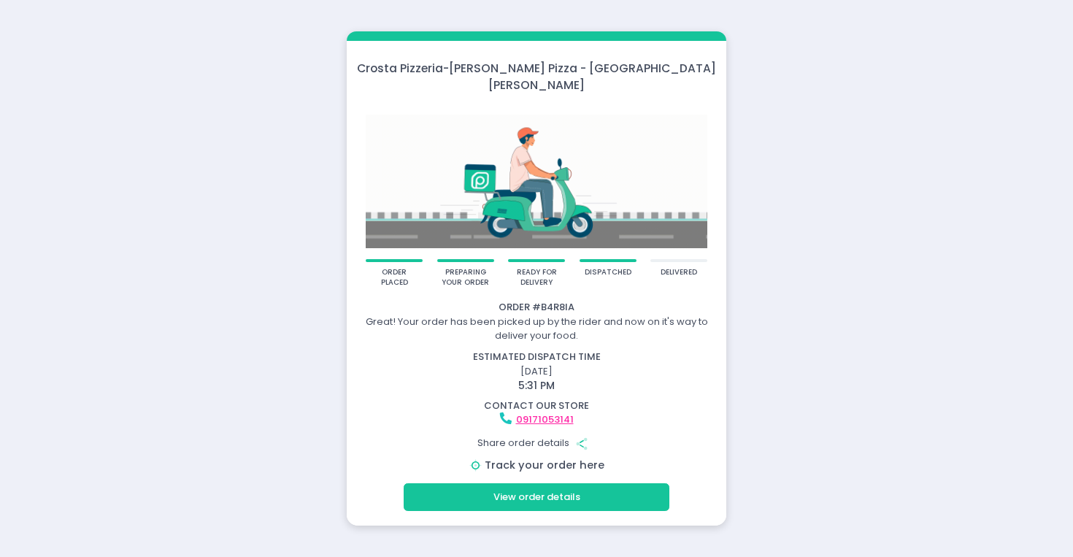
click at [551, 458] on link "Track your order here" at bounding box center [545, 465] width 120 height 15
